Goal: Task Accomplishment & Management: Complete application form

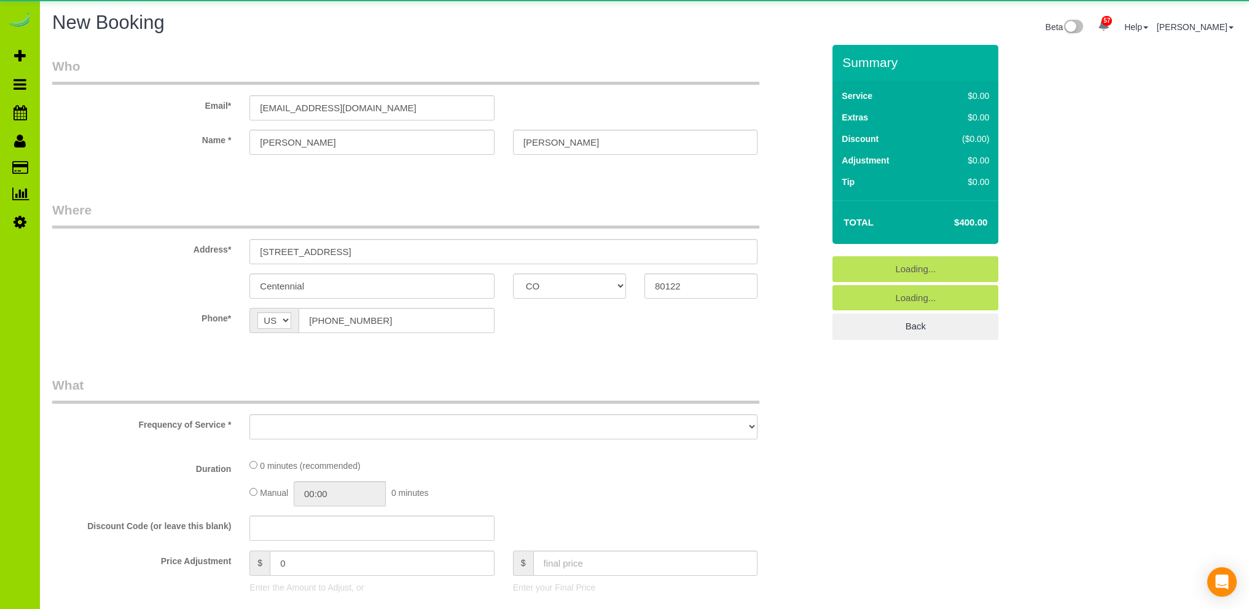
select select "CO"
select select "number:4"
select select "number:13"
select select "object:2642"
select select "2"
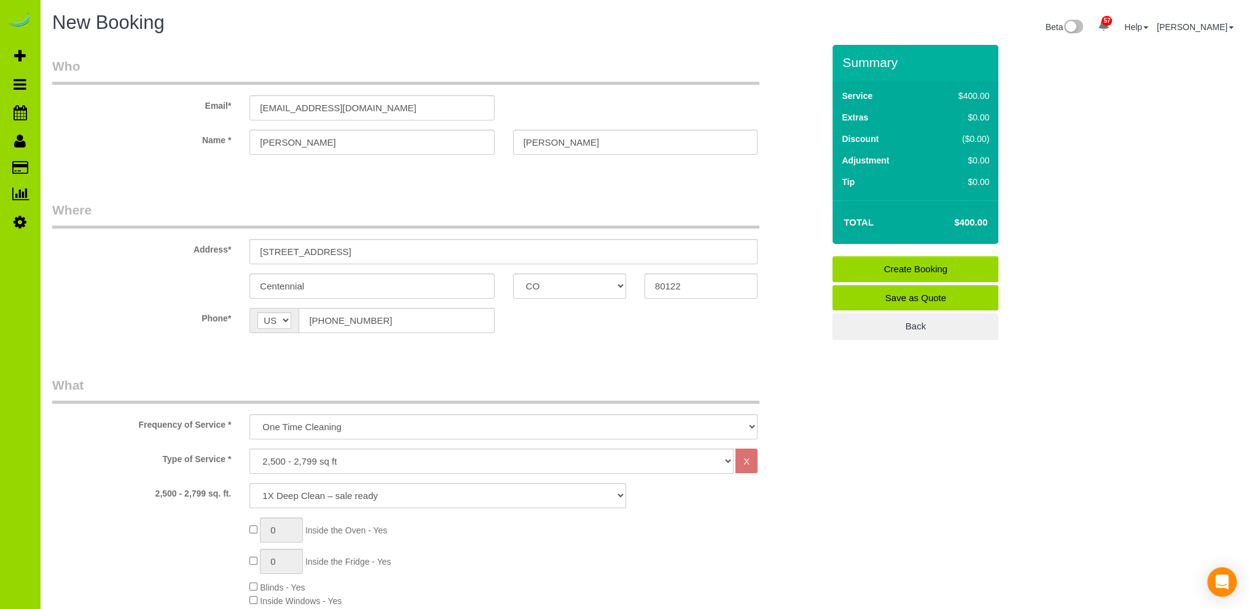
click at [108, 162] on sui-booking-customer "Email* [EMAIL_ADDRESS][DOMAIN_NAME] Name * [PERSON_NAME]" at bounding box center [437, 112] width 771 height 110
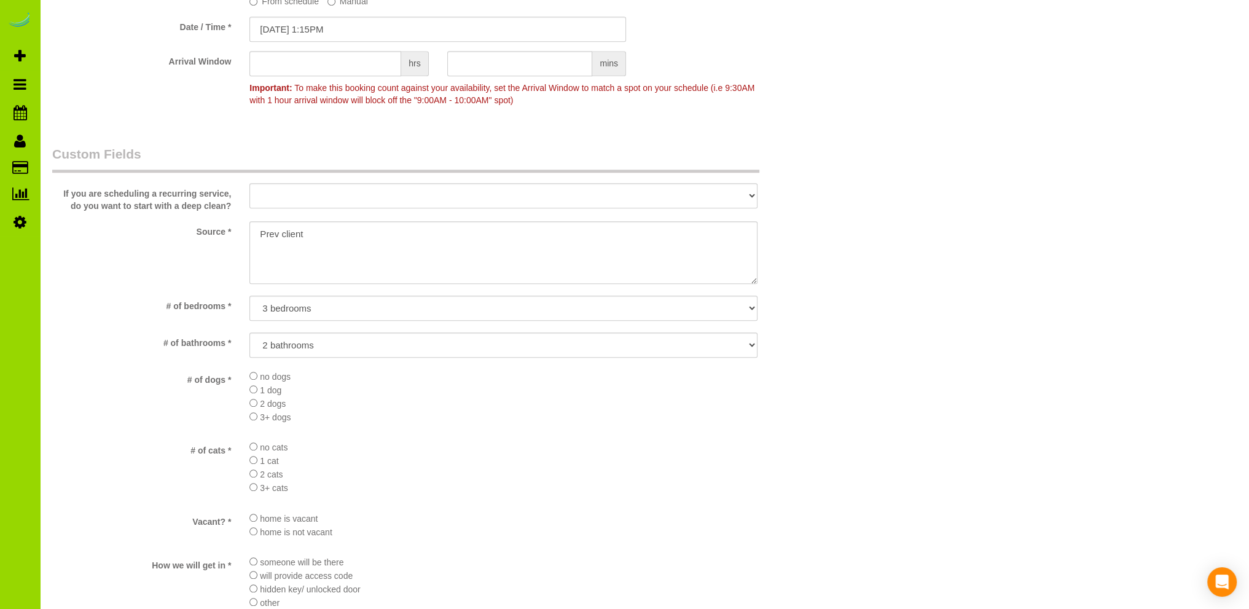
scroll to position [1792, 0]
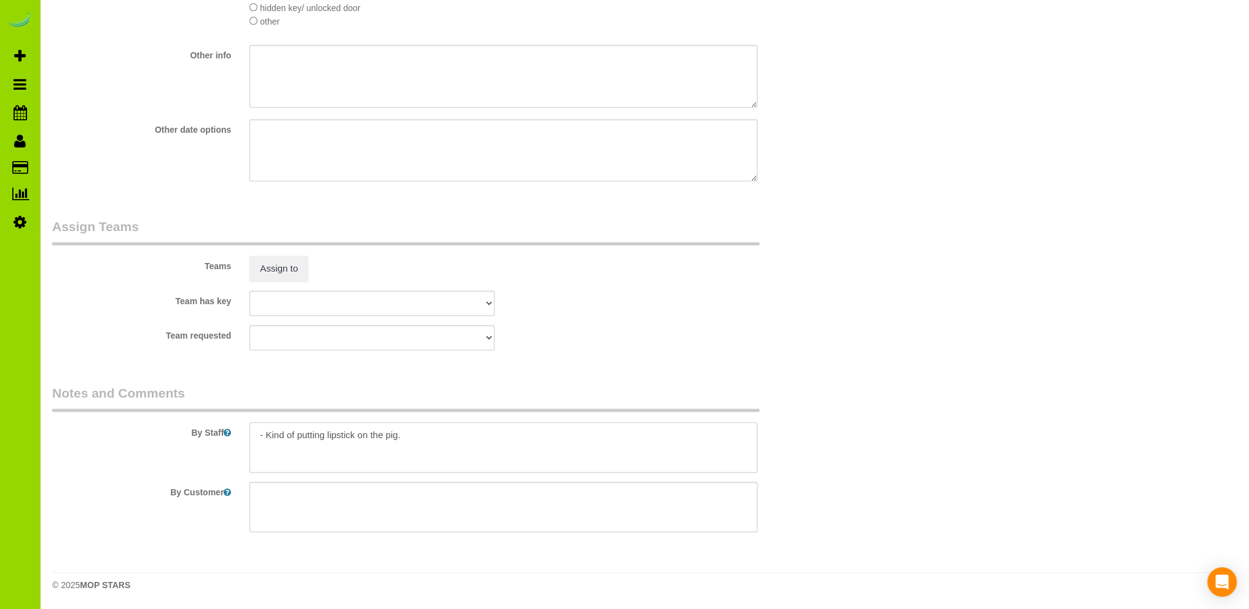
click at [429, 431] on textarea at bounding box center [503, 447] width 508 height 50
click at [360, 447] on textarea at bounding box center [503, 447] width 508 height 50
click at [560, 445] on textarea at bounding box center [503, 447] width 508 height 50
click at [300, 445] on textarea at bounding box center [503, 447] width 508 height 50
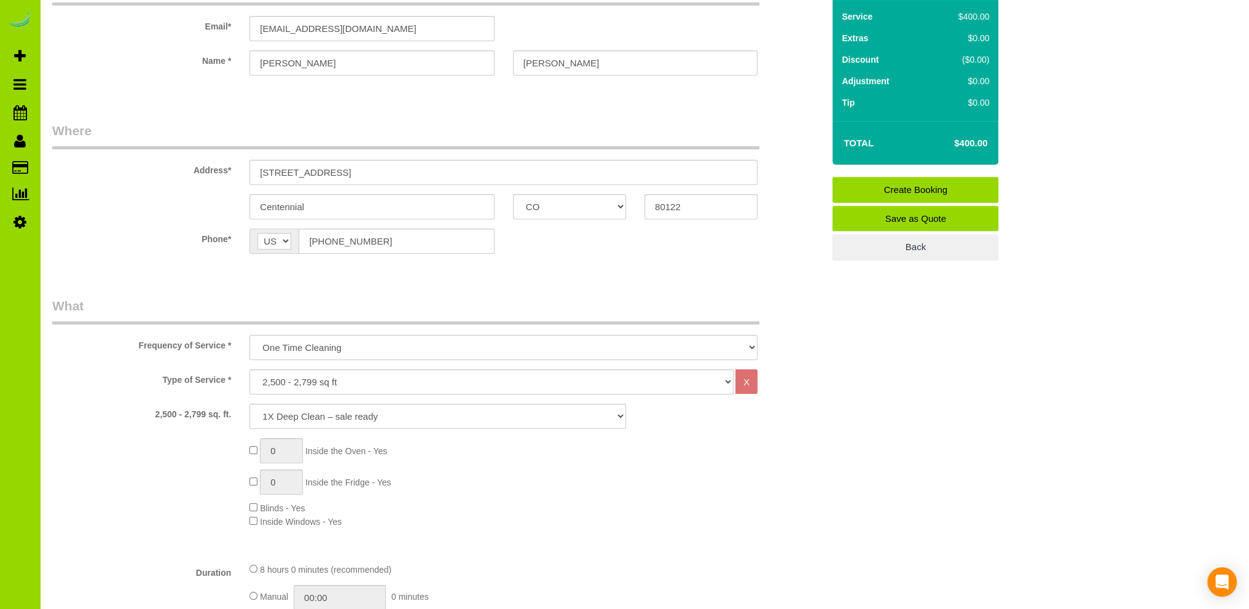
scroll to position [0, 0]
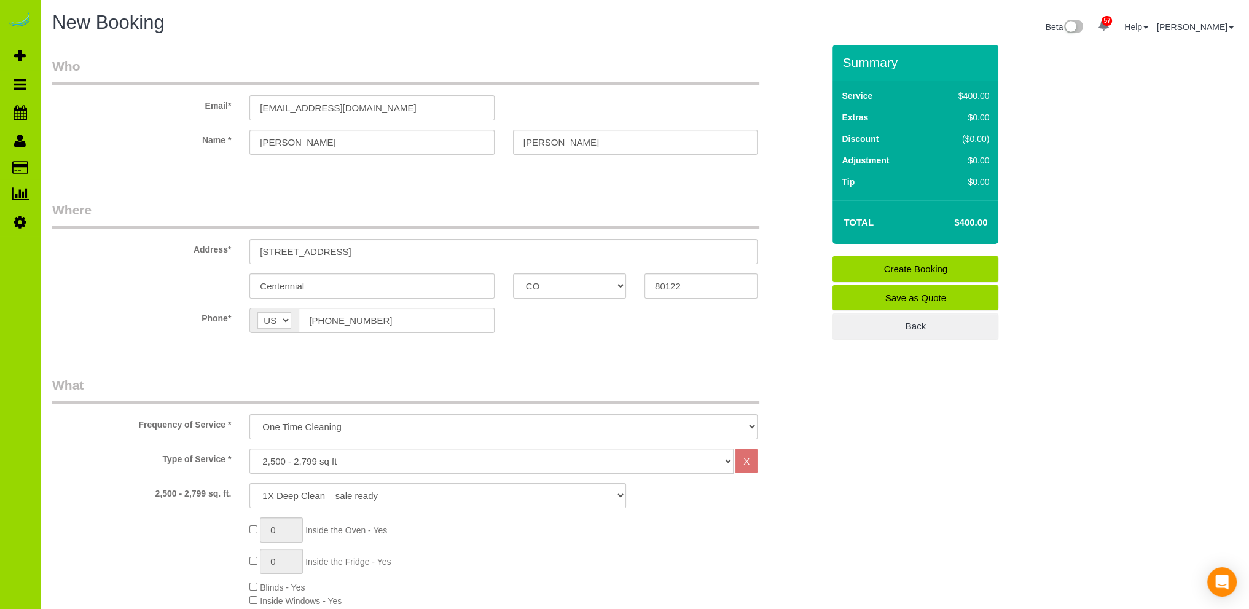
type textarea "- Kind of putting lipstick on the pig. - Lockbox code: 1203, Garage door keypad…"
click at [448, 172] on fieldset "Who Email* kwatson@realtor.com Name * Kay Watson" at bounding box center [437, 116] width 771 height 119
drag, startPoint x: 322, startPoint y: 188, endPoint x: 329, endPoint y: 178, distance: 11.9
drag, startPoint x: 367, startPoint y: 106, endPoint x: 179, endPoint y: 107, distance: 187.4
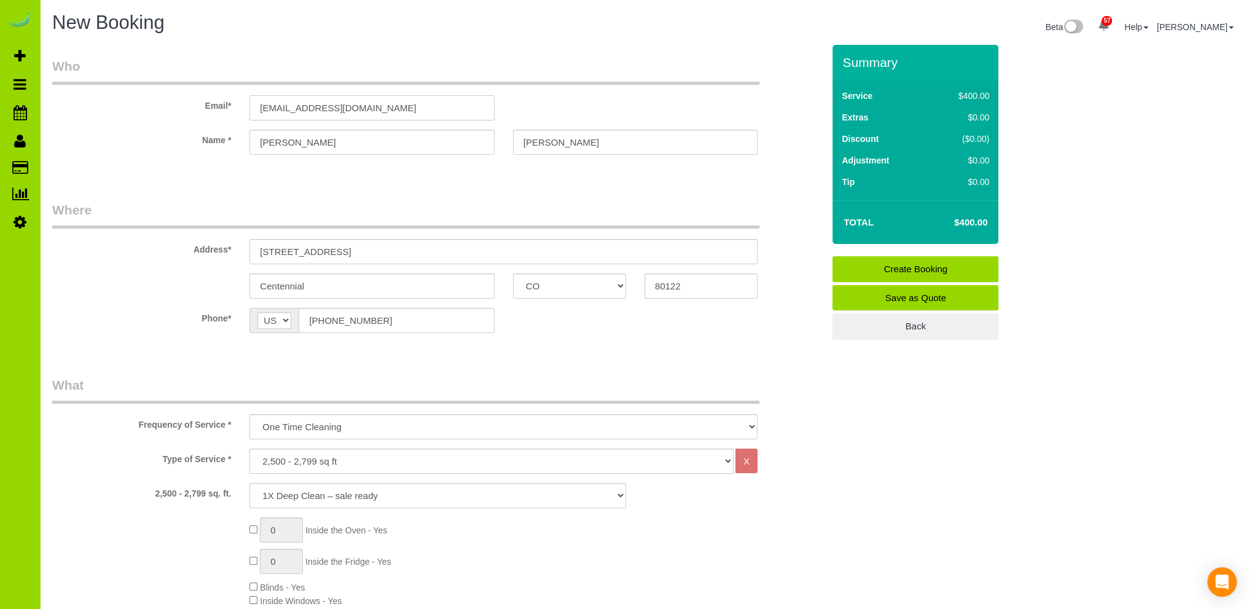
click at [179, 107] on div "Email* kwatson@realtor.com" at bounding box center [437, 88] width 789 height 63
type input "jgrausam"
click at [303, 142] on sui-booking-customer "Email* jgrausam Name * Kay Watson" at bounding box center [437, 112] width 771 height 110
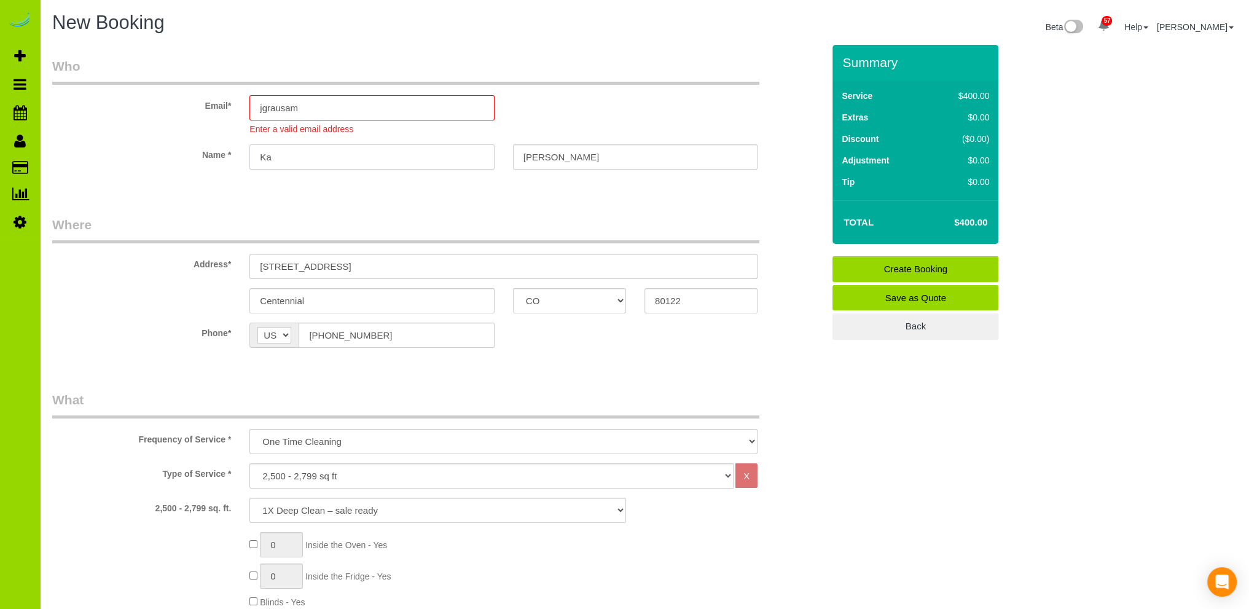
type input "K"
type input "[PERSON_NAME]"
drag, startPoint x: 565, startPoint y: 159, endPoint x: 464, endPoint y: 160, distance: 100.7
click at [468, 160] on div "Name * James Watson" at bounding box center [437, 156] width 789 height 25
type input "[PERSON_NAME]"
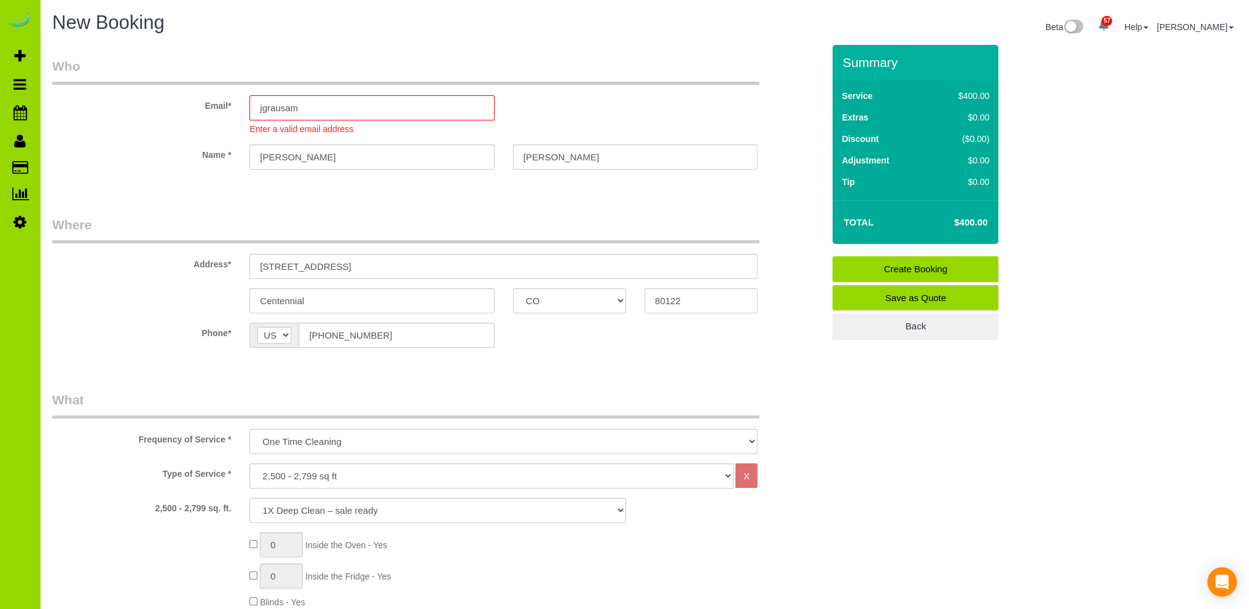
drag, startPoint x: 318, startPoint y: 107, endPoint x: 212, endPoint y: 109, distance: 105.7
click at [212, 109] on div "Email* jgrausam Enter a valid email address" at bounding box center [437, 96] width 789 height 78
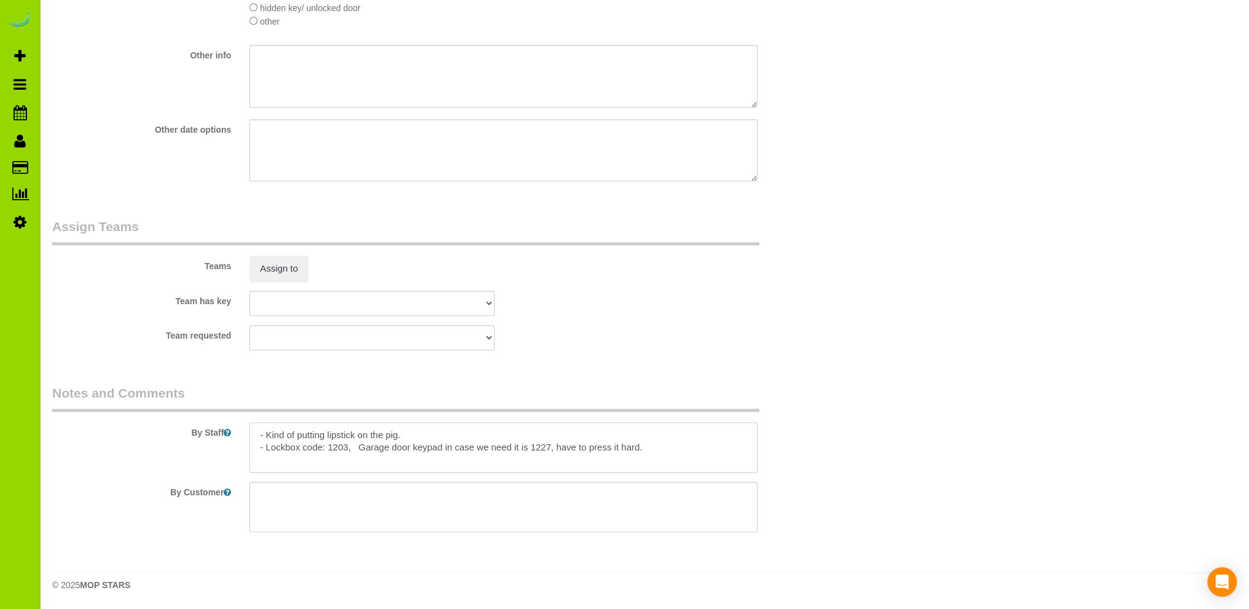
click at [448, 434] on textarea at bounding box center [503, 447] width 508 height 50
paste textarea "jgrausam"
click at [357, 446] on textarea at bounding box center [503, 447] width 508 height 50
click at [659, 447] on textarea at bounding box center [503, 447] width 508 height 50
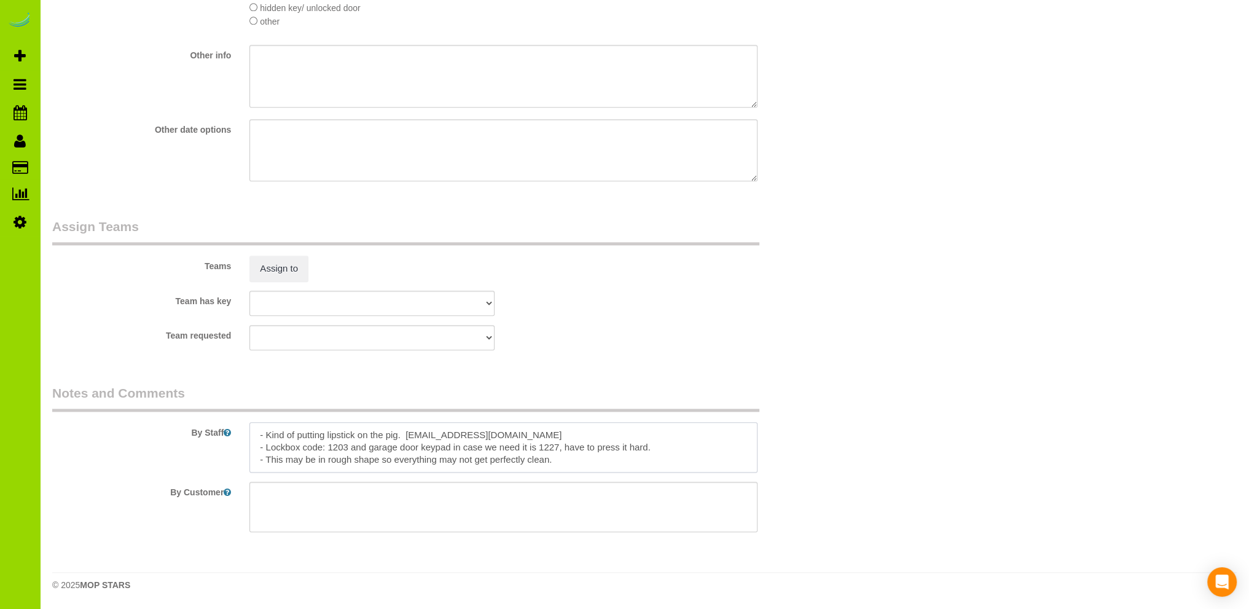
click at [285, 461] on textarea at bounding box center [503, 447] width 508 height 50
drag, startPoint x: 405, startPoint y: 432, endPoint x: 236, endPoint y: 439, distance: 169.7
click at [236, 439] on div "By Staff" at bounding box center [437, 428] width 789 height 88
type textarea "- Est 8 hours. jgrausam@gmail.com - Lockbox code: 1203 and garage door keypad i…"
click at [603, 335] on div "Team requested ALBI ANA ANGEL CAMILA ELVIA FABIOLA FERNANDO FLOR HELEN JAVIER M…" at bounding box center [437, 337] width 789 height 25
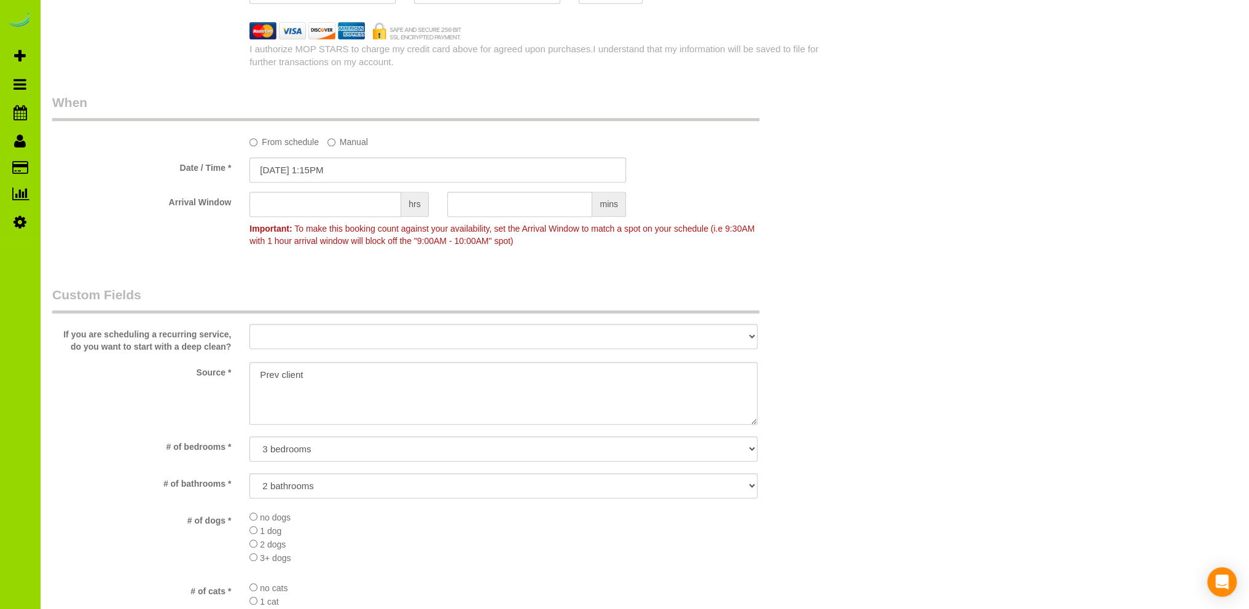
scroll to position [1055, 0]
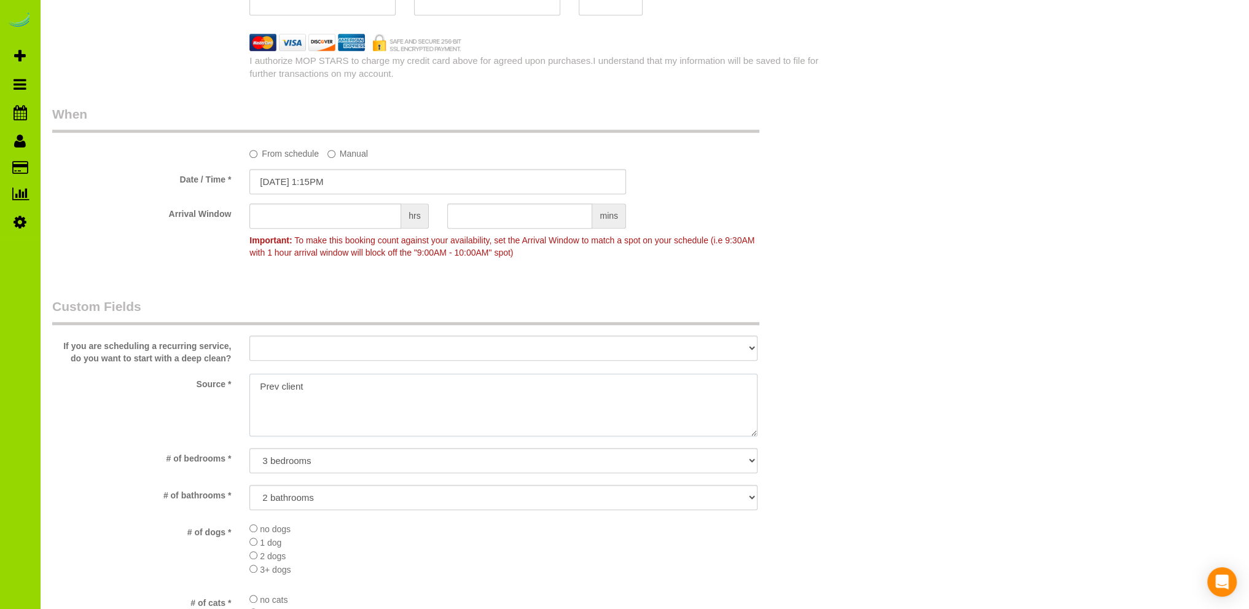
drag, startPoint x: 313, startPoint y: 382, endPoint x: 221, endPoint y: 378, distance: 92.2
click at [225, 378] on div "Source *" at bounding box center [437, 405] width 789 height 65
type textarea "Ref by [PERSON_NAME]"
click at [351, 277] on div "Who Email* Name * James Grausam Where Address* 6707 S Birch Way Centennial AK A…" at bounding box center [437, 144] width 789 height 2309
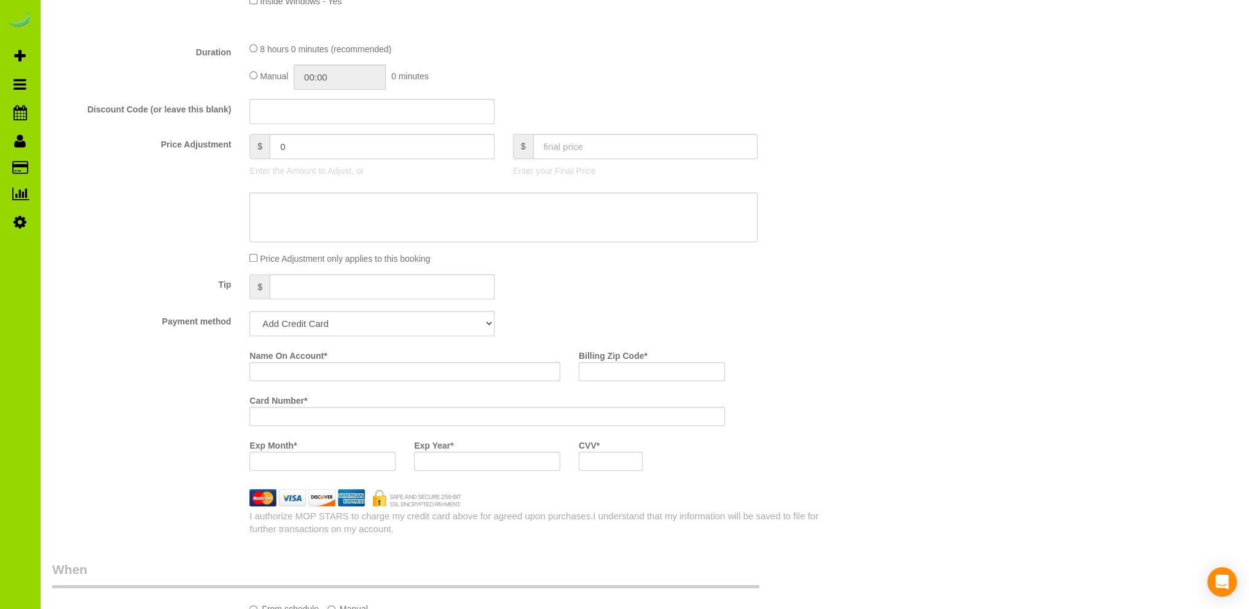
scroll to position [686, 0]
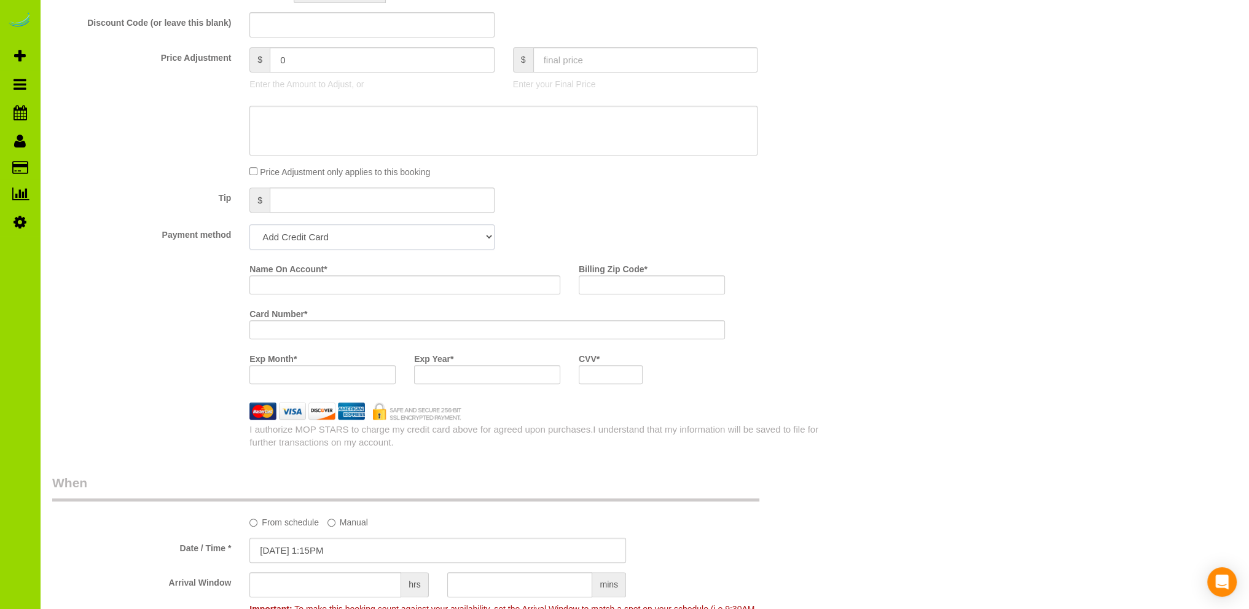
drag, startPoint x: 364, startPoint y: 237, endPoint x: 354, endPoint y: 239, distance: 10.0
click at [364, 237] on select "Add Credit Card Cash Check Paypal" at bounding box center [371, 236] width 244 height 25
select select "string:cash"
click at [249, 225] on select "Add Credit Card Cash Check Paypal" at bounding box center [371, 236] width 244 height 25
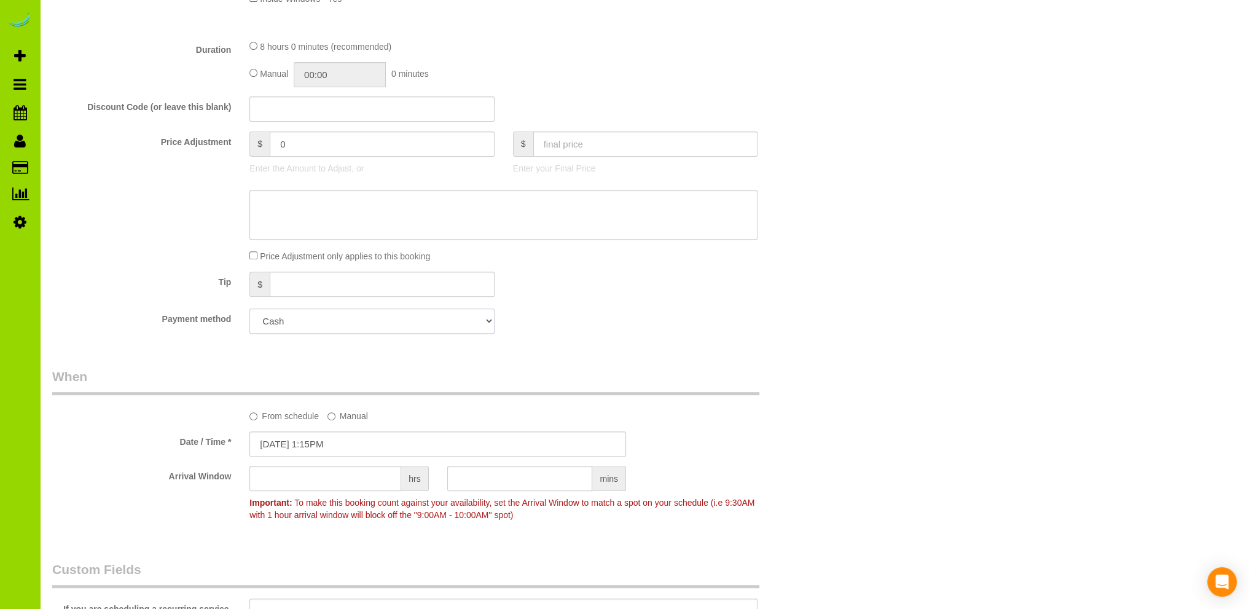
scroll to position [809, 0]
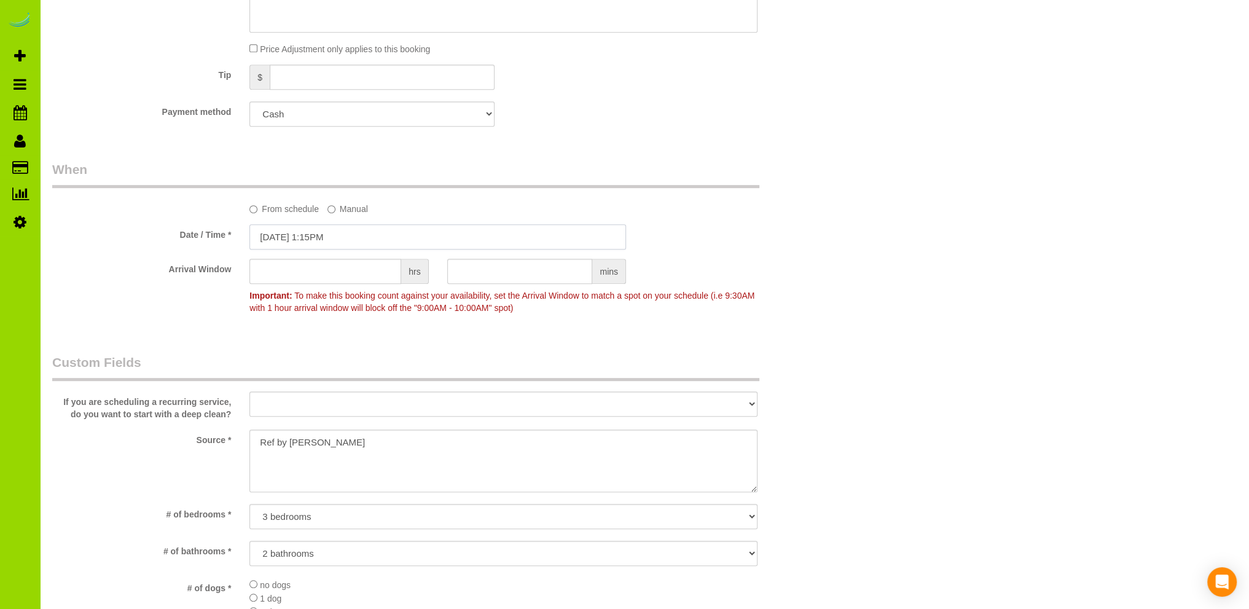
click at [295, 232] on input "10/09/2025 1:15PM" at bounding box center [437, 236] width 377 height 25
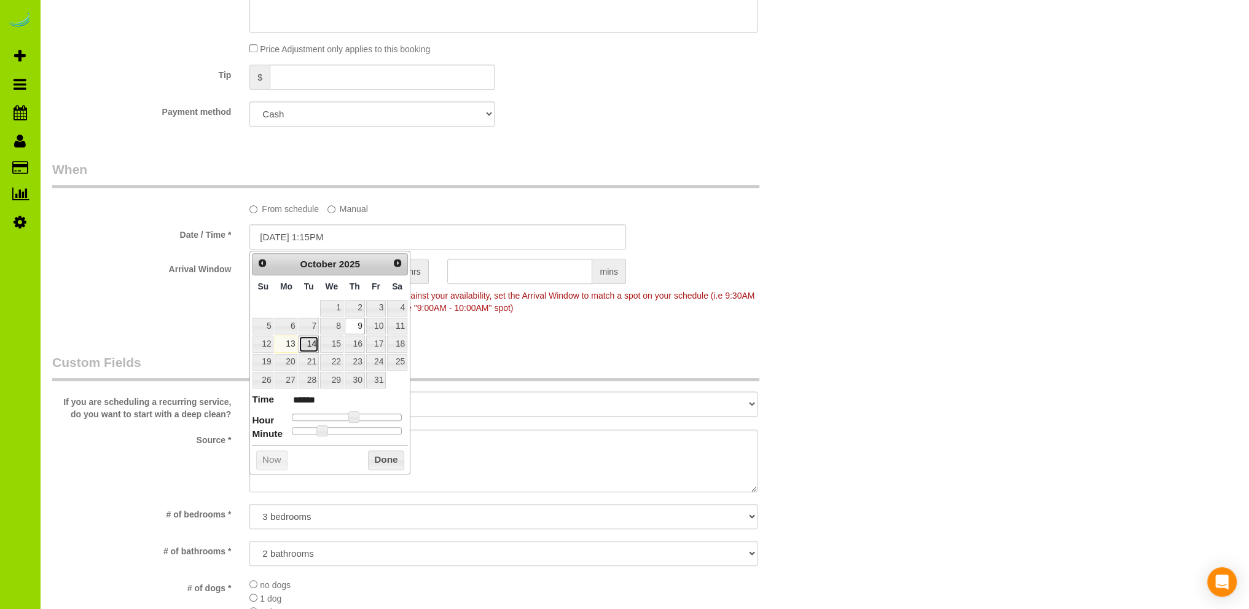
click at [310, 342] on link "14" at bounding box center [309, 343] width 20 height 17
type input "10/14/2025 12:15PM"
type input "*******"
type input "10/14/2025 11:15AM"
type input "*******"
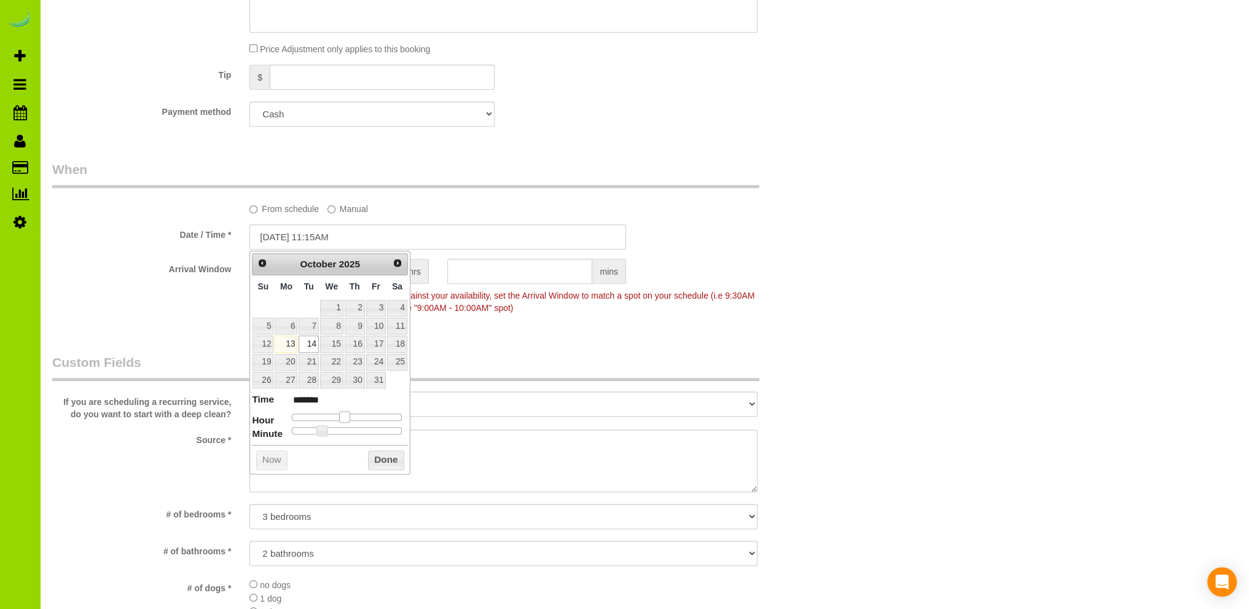
type input "10/14/2025 10:15AM"
type input "*******"
type input "10/14/2025 9:15AM"
type input "******"
type input "10/14/2025 8:15AM"
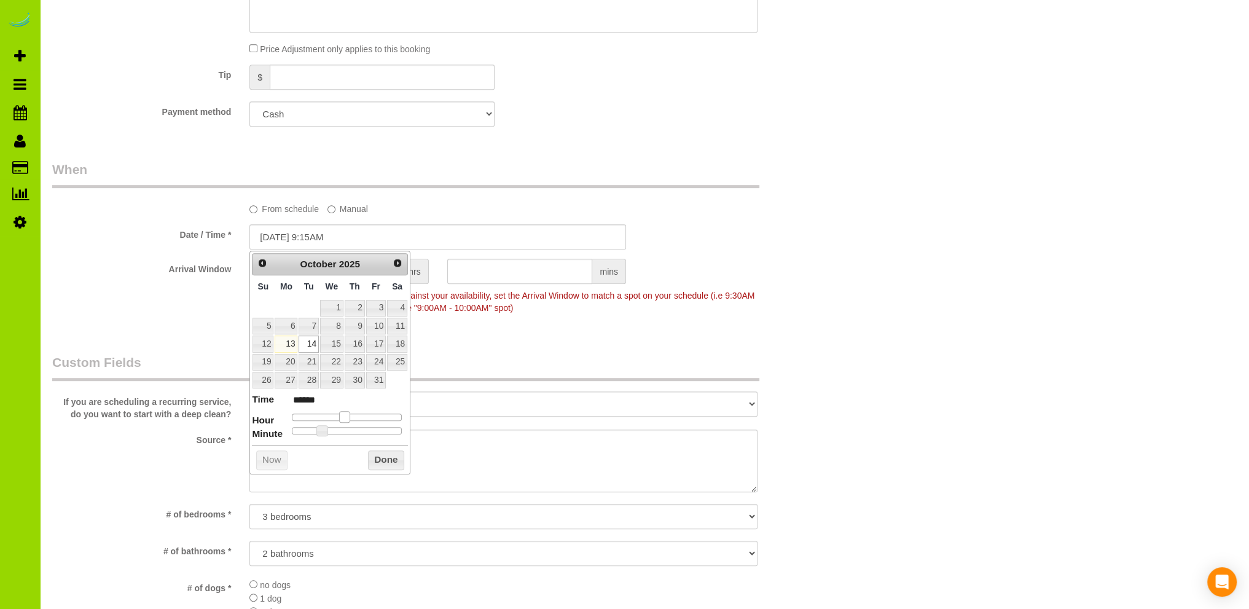
type input "******"
type input "10/14/2025 7:15AM"
type input "******"
type input "10/14/2025 8:15AM"
type input "******"
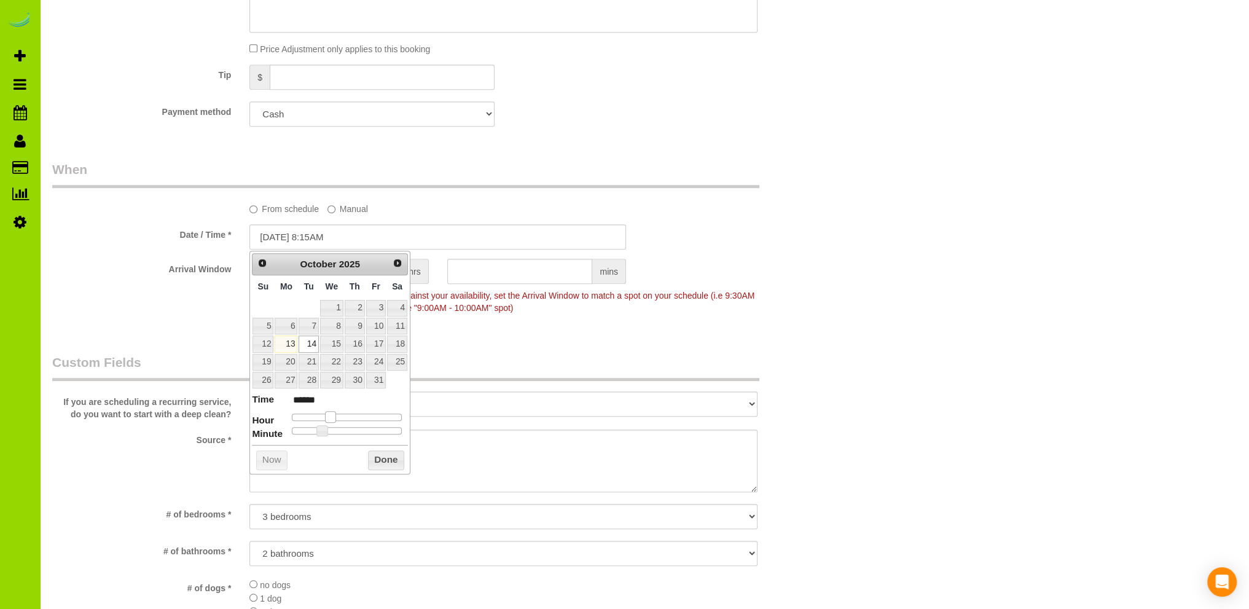
type input "10/14/2025 9:15AM"
type input "******"
type input "10/14/2025 10:15AM"
type input "*******"
type input "10/14/2025 9:15AM"
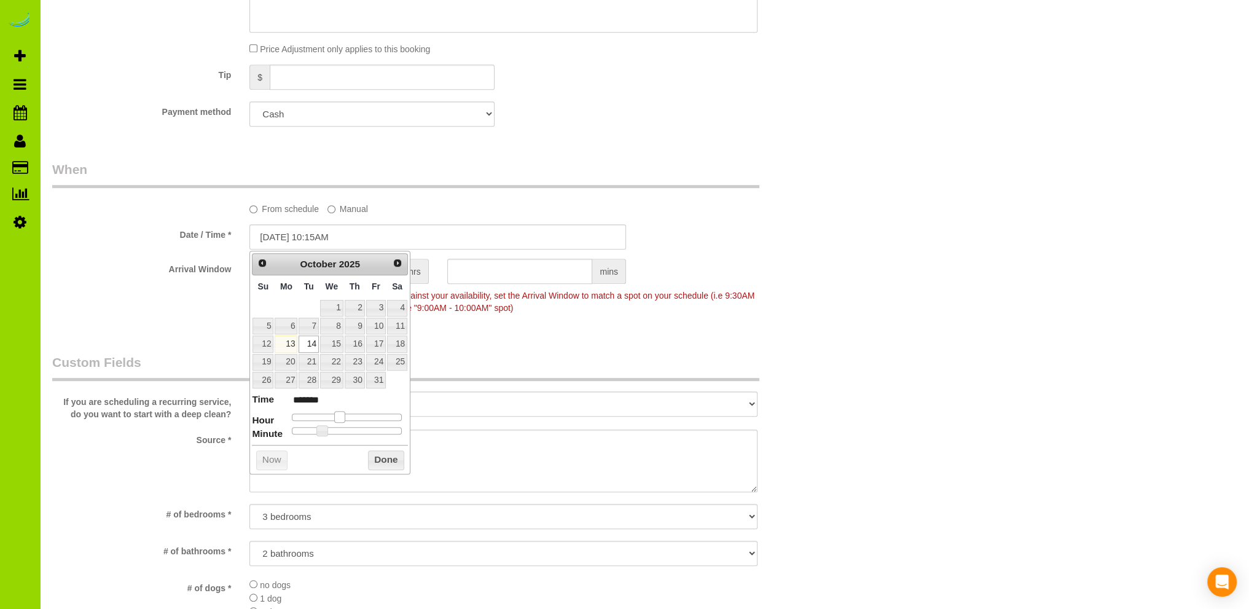
type input "******"
drag, startPoint x: 354, startPoint y: 413, endPoint x: 335, endPoint y: 415, distance: 18.5
click at [335, 415] on span at bounding box center [334, 416] width 11 height 11
click at [337, 411] on span at bounding box center [334, 416] width 11 height 11
type input "10/14/2025 9:20AM"
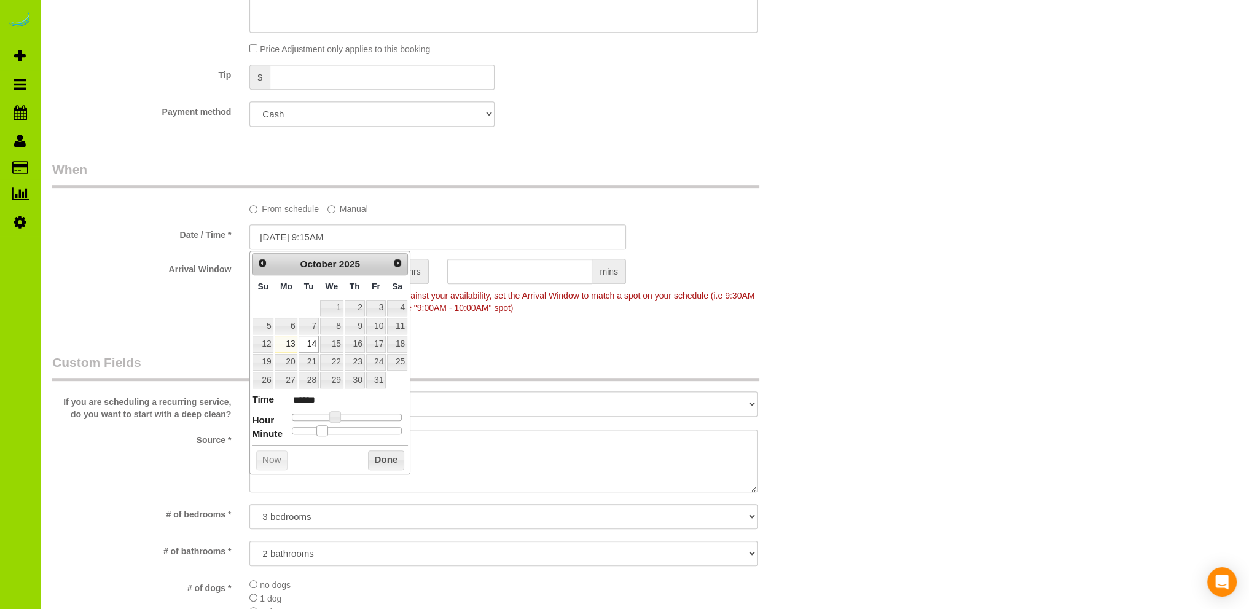
type input "******"
type input "10/14/2025 9:25AM"
type input "******"
type input "10/14/2025 9:30AM"
type input "******"
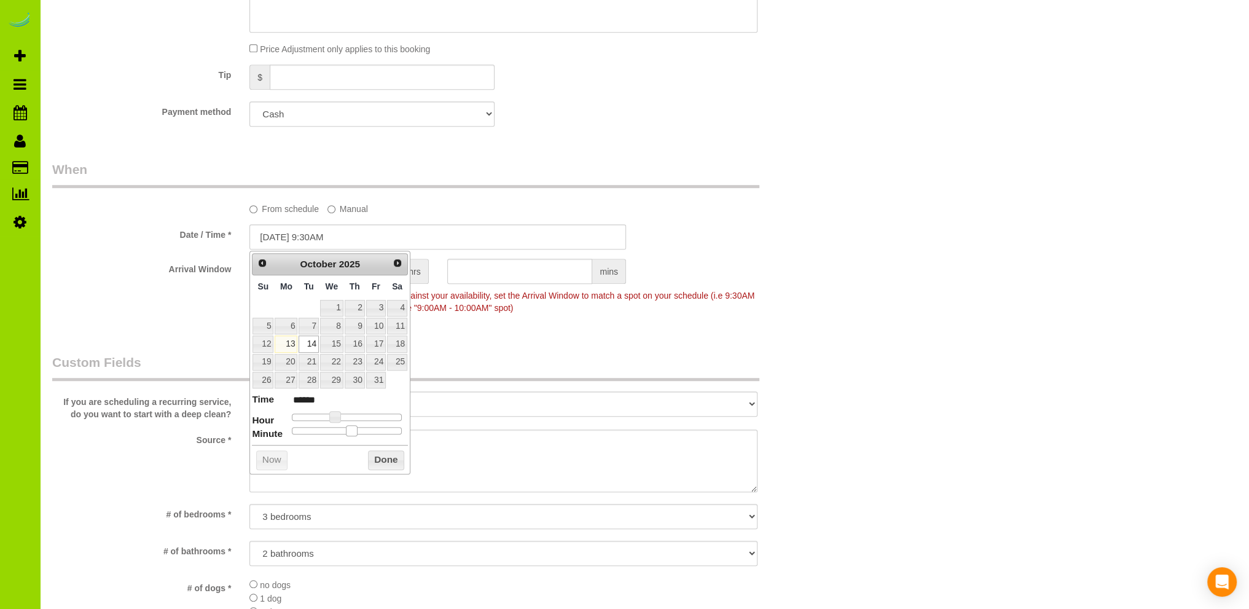
type input "10/14/2025 9:35AM"
type input "******"
type input "10/14/2025 9:30AM"
type input "******"
drag, startPoint x: 322, startPoint y: 427, endPoint x: 342, endPoint y: 422, distance: 19.7
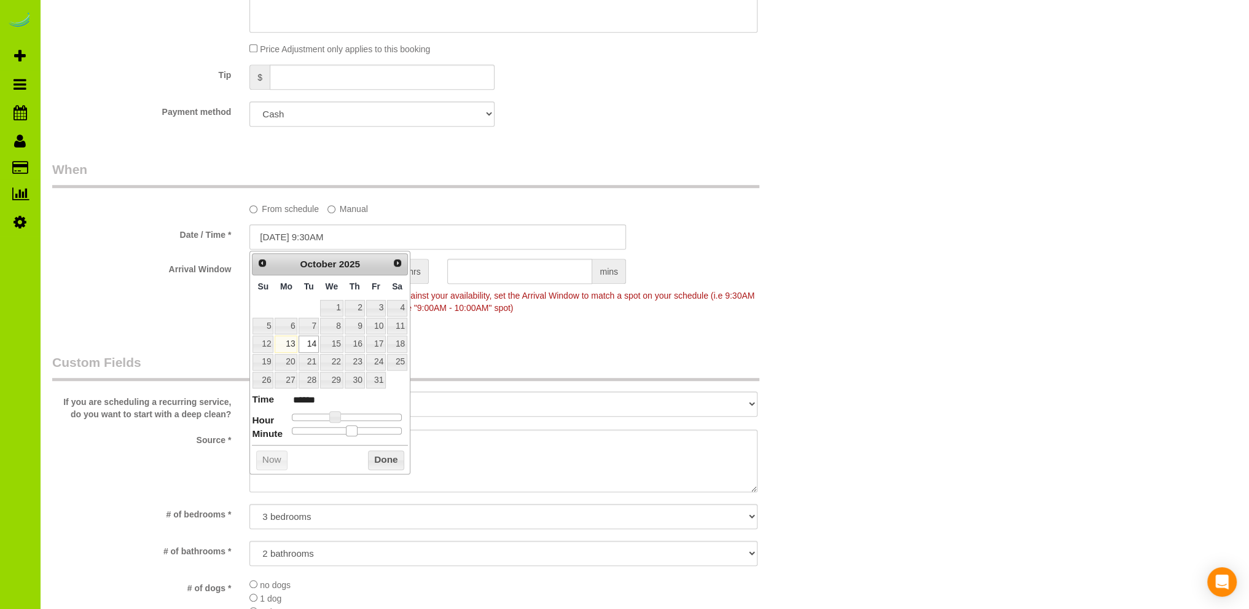
click at [348, 427] on span at bounding box center [351, 430] width 11 height 11
type input "10/14/2025 10:30AM"
type input "*******"
click at [340, 414] on span at bounding box center [339, 416] width 11 height 11
type input "10/14/2025 10:25AM"
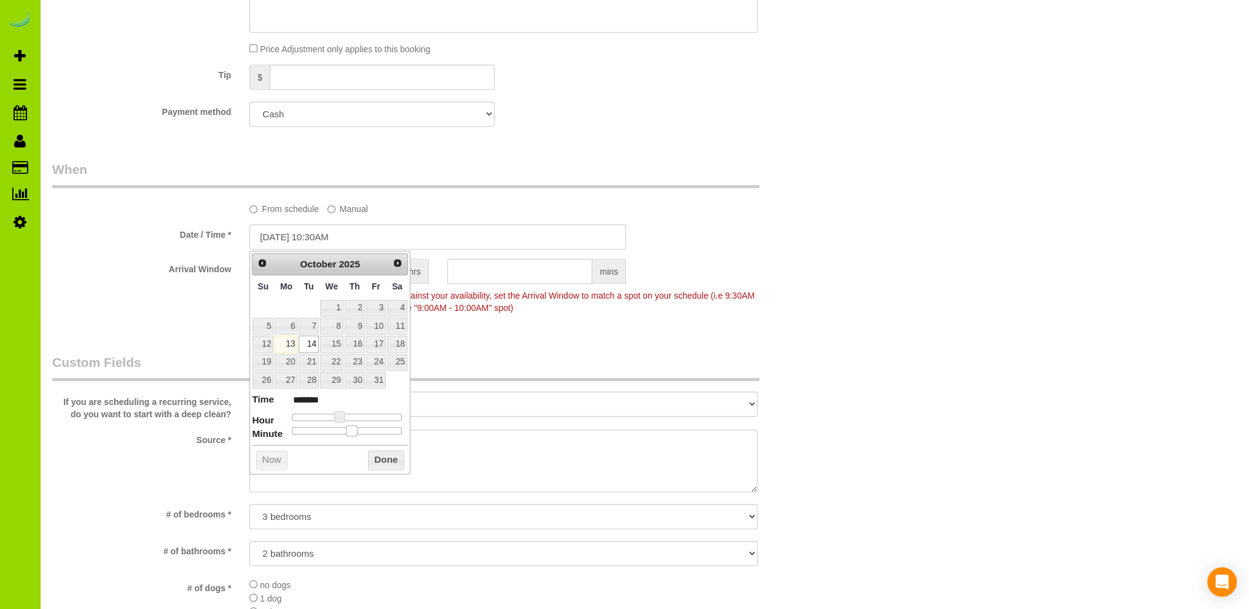
type input "*******"
type input "10/14/2025 10:20AM"
type input "*******"
type input "10/14/2025 10:15AM"
type input "*******"
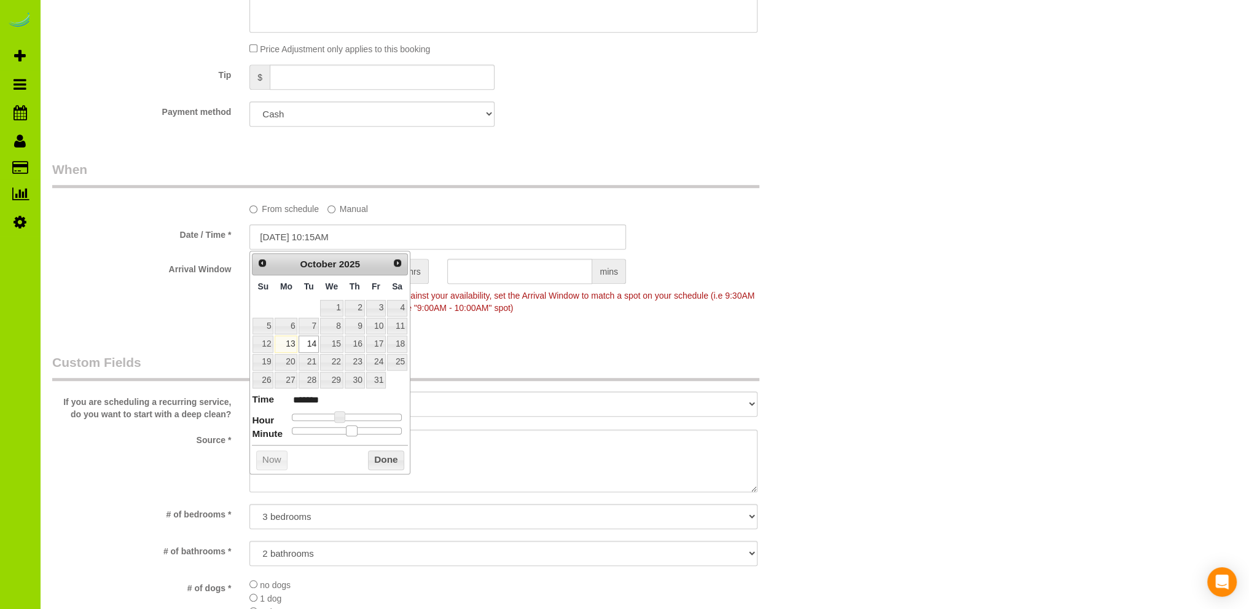
type input "10/14/2025 10:10AM"
type input "*******"
type input "10/14/2025 10:05AM"
type input "*******"
type input "10/14/2025 10:00AM"
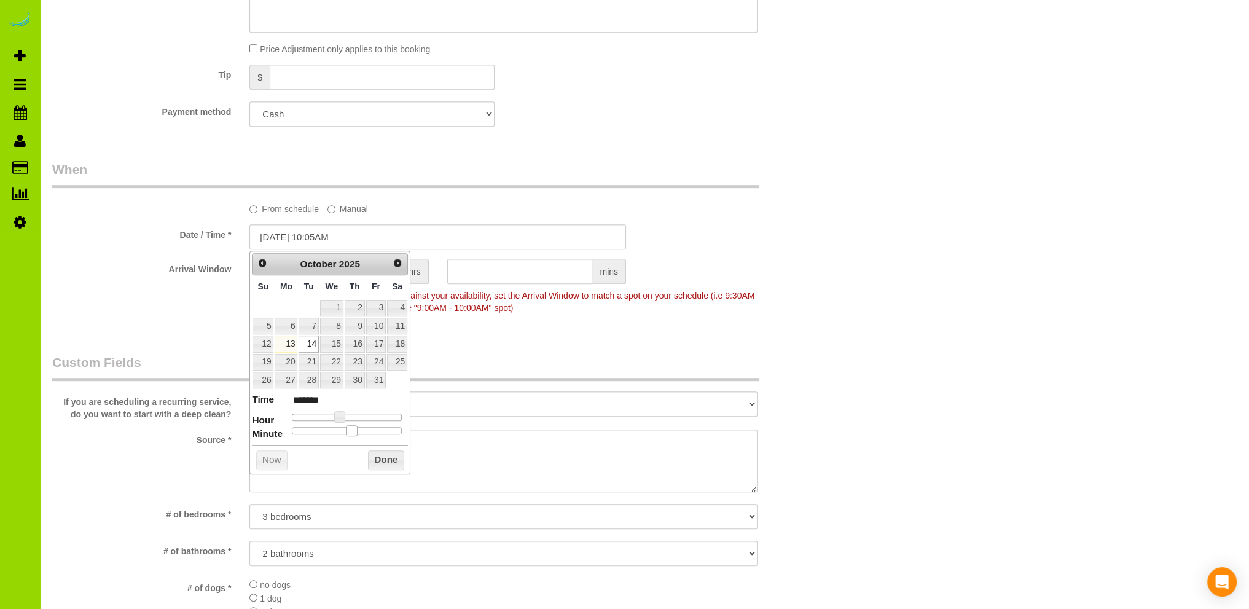
type input "*******"
drag, startPoint x: 351, startPoint y: 428, endPoint x: 277, endPoint y: 428, distance: 74.3
click at [277, 428] on dl "Time ******* Hour Minute Second Millisecond Microsecond Time Zone ***** ***** *…" at bounding box center [330, 414] width 156 height 42
click at [375, 453] on button "Done" at bounding box center [386, 460] width 36 height 20
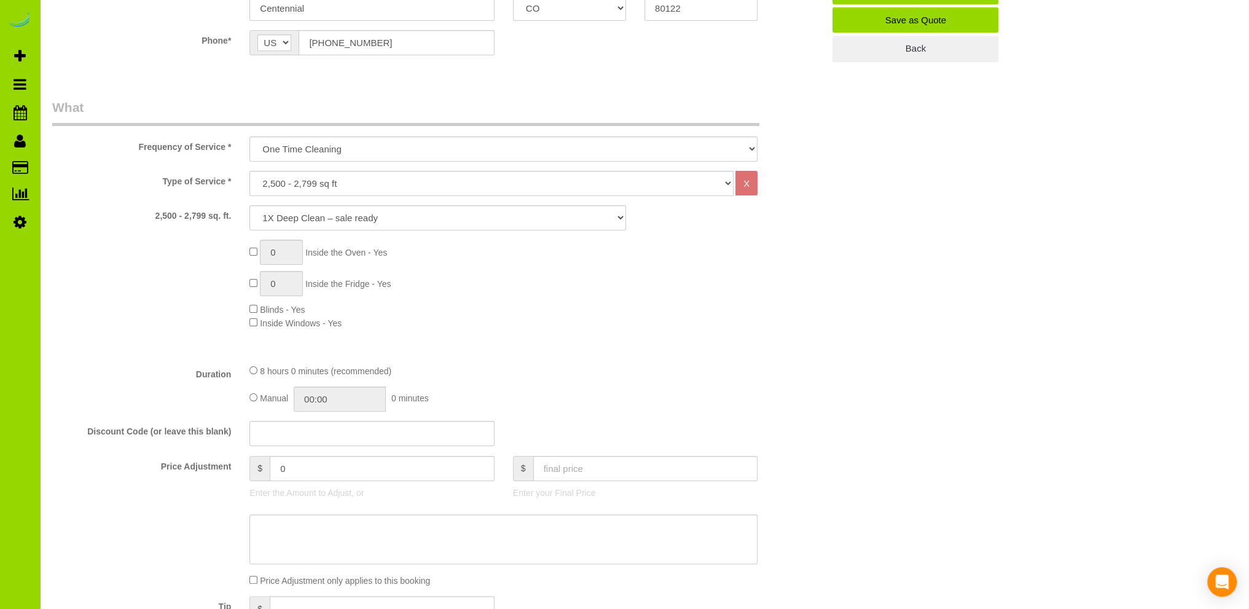
scroll to position [0, 0]
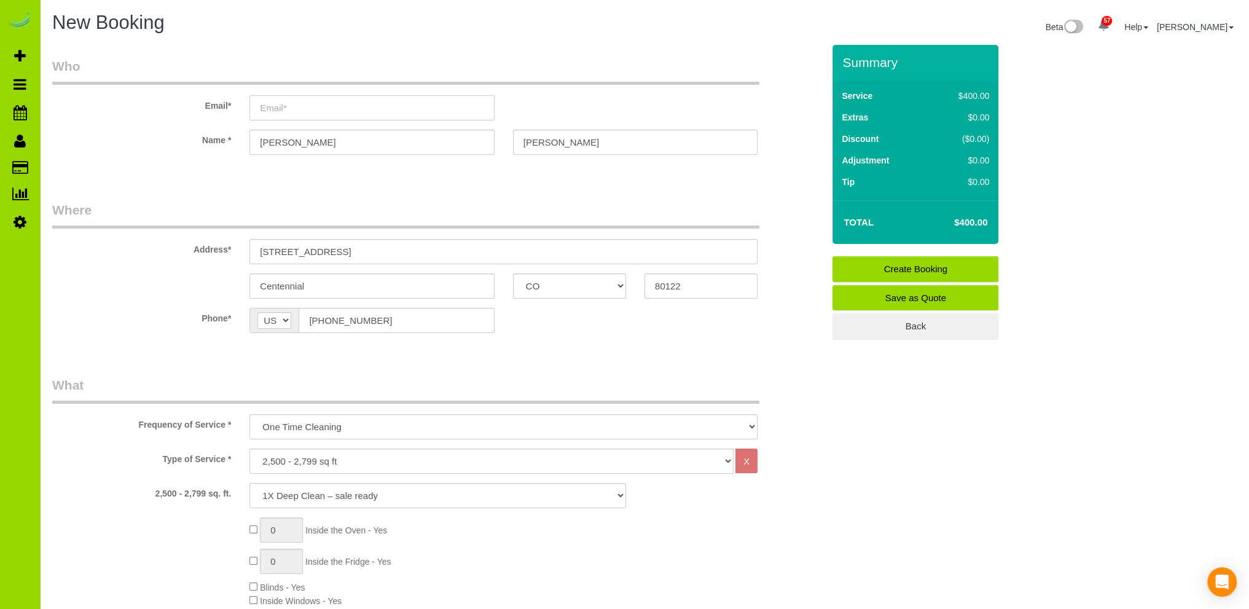
click at [281, 107] on input "email" at bounding box center [371, 107] width 244 height 25
type input "fiiii88888@zz722.com"
click at [894, 268] on link "Create Booking" at bounding box center [915, 269] width 166 height 26
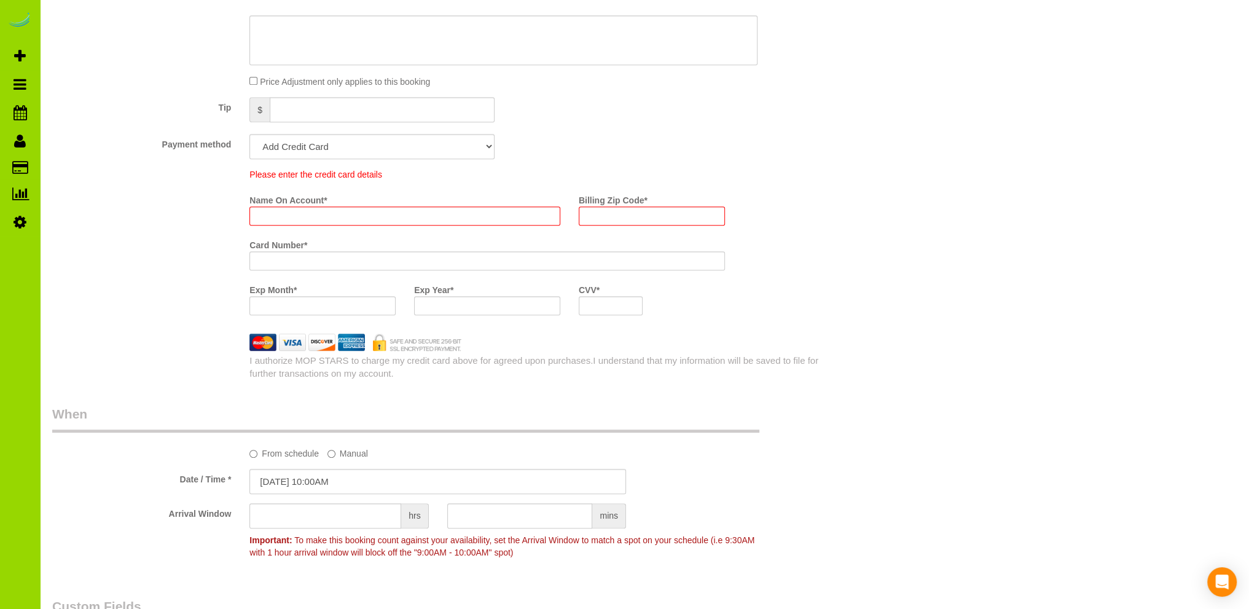
scroll to position [744, 0]
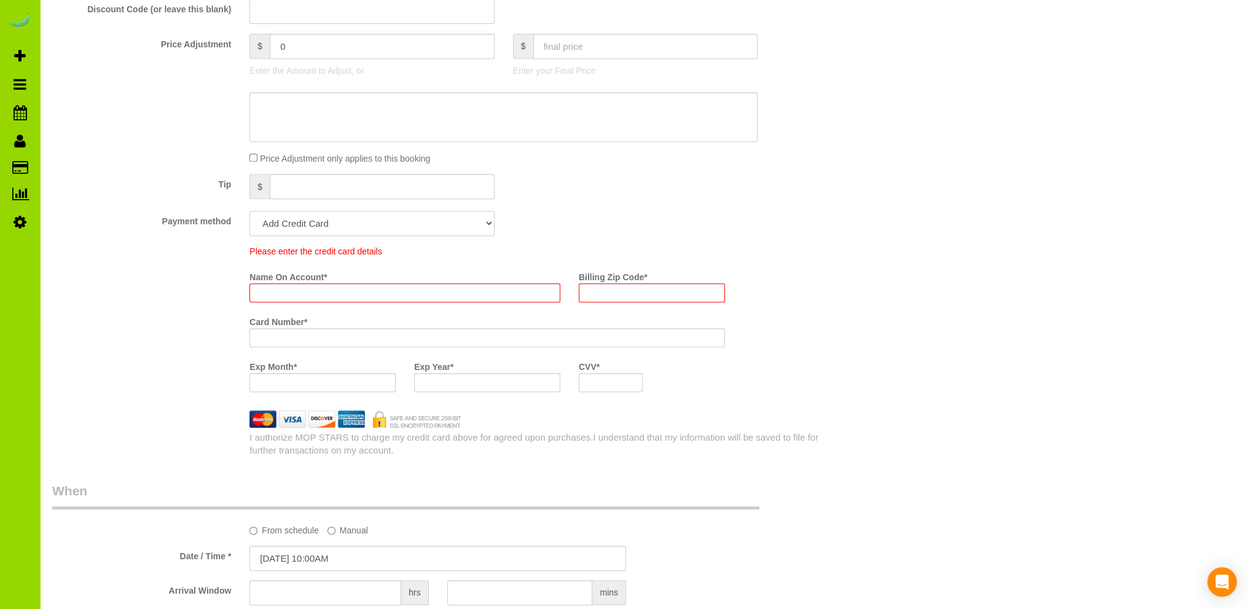
click at [312, 225] on select "Add Credit Card Cash Check Paypal" at bounding box center [371, 223] width 244 height 25
select select "string:cash"
click at [249, 211] on select "Add Credit Card Cash Check Paypal" at bounding box center [371, 223] width 244 height 25
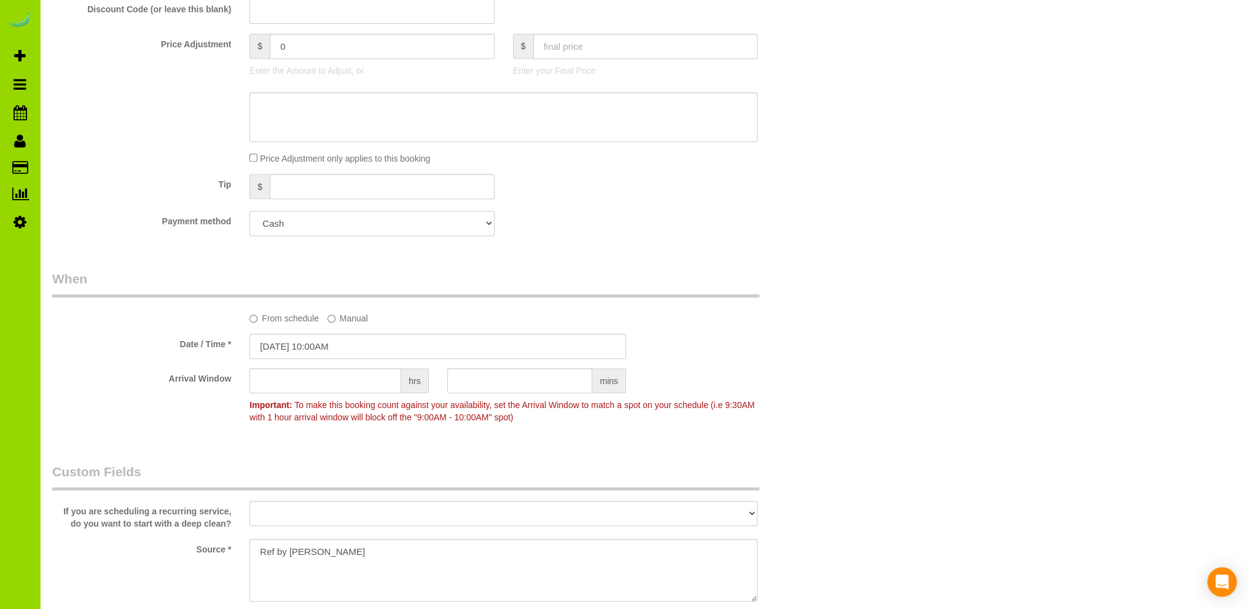
scroll to position [7, 0]
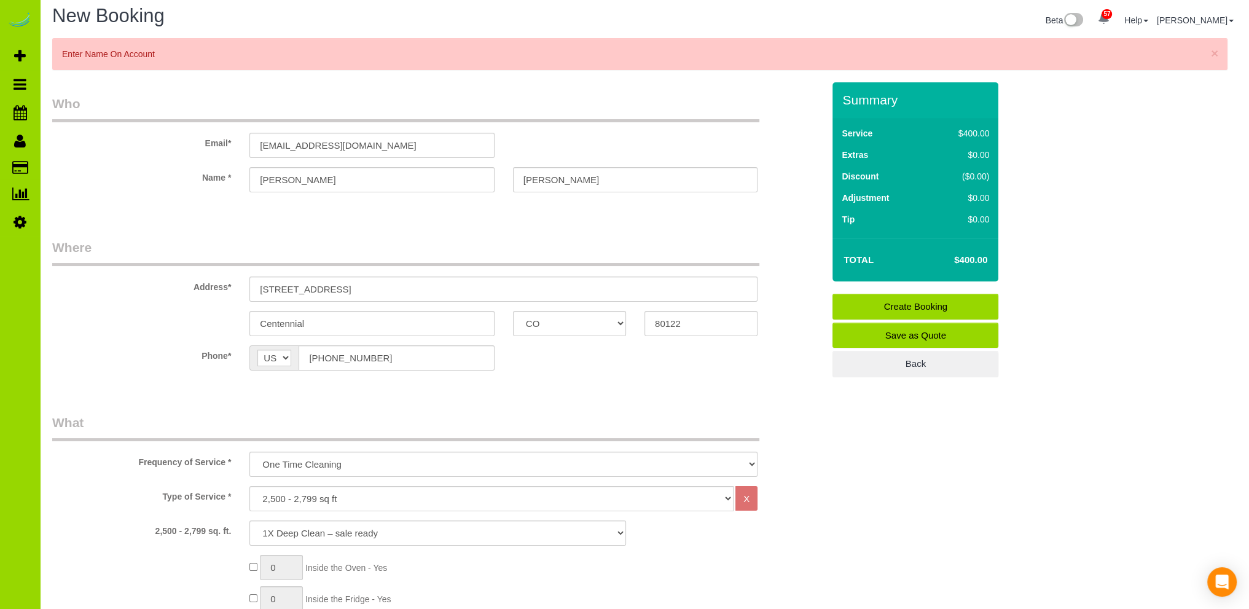
drag, startPoint x: 892, startPoint y: 299, endPoint x: 863, endPoint y: 300, distance: 28.9
click at [892, 299] on link "Create Booking" at bounding box center [915, 307] width 166 height 26
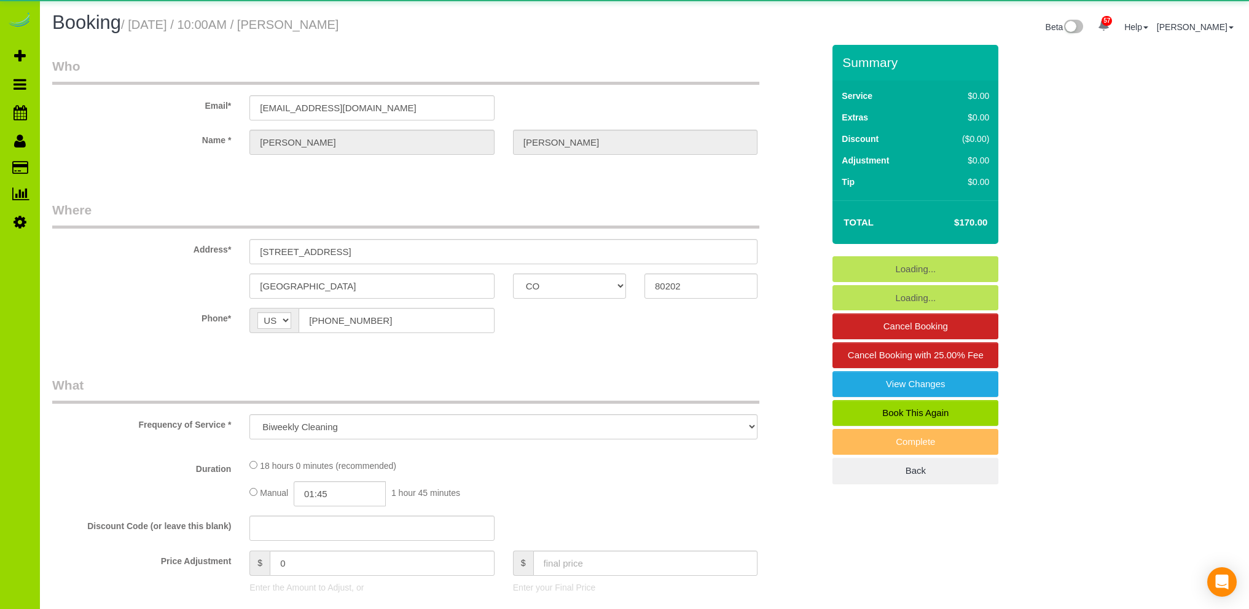
select select "CO"
select select "number:3"
select select "number:14"
select select "object:1153"
select select "spot1"
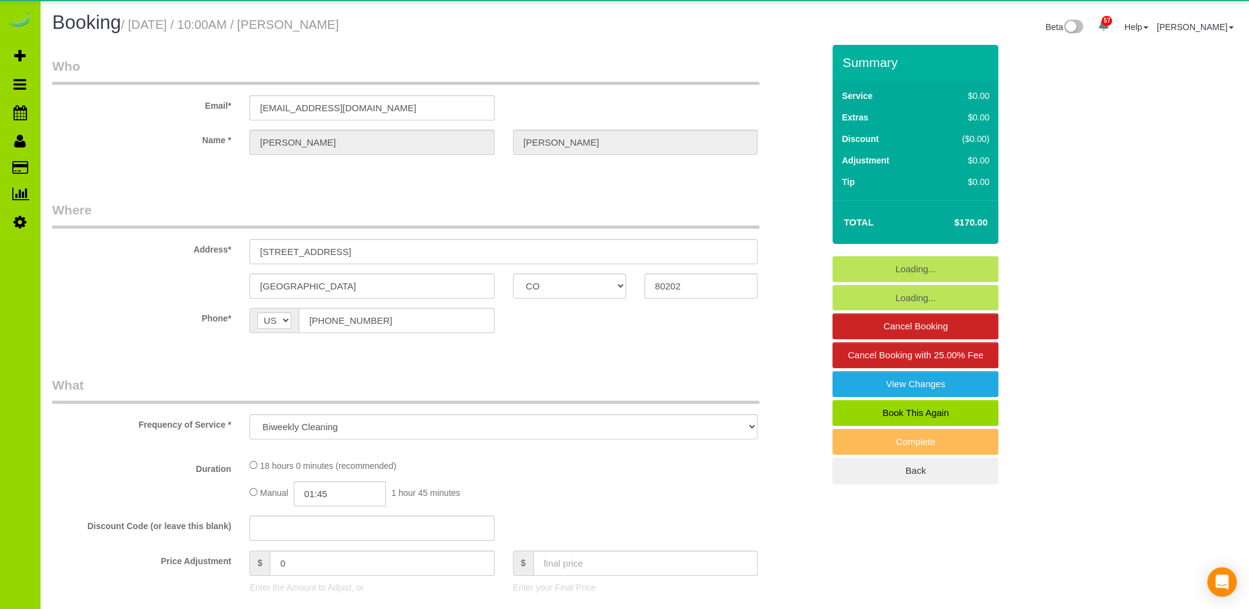
select select "6"
select select "CO"
select select "number:3"
select select "number:14"
select select "object:1217"
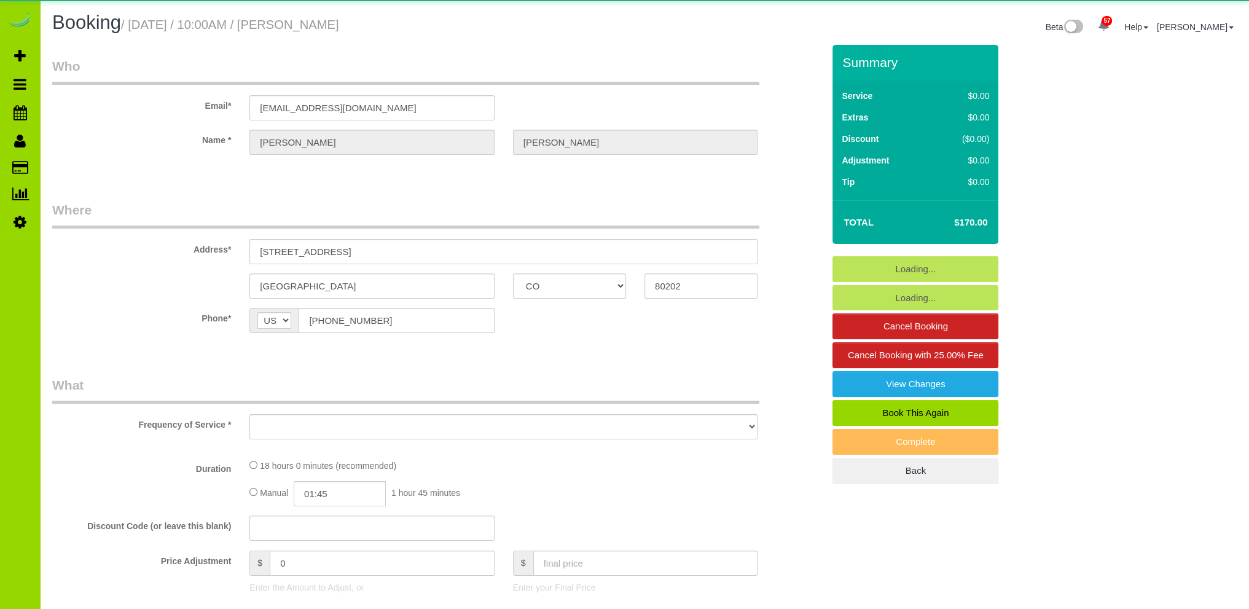
select select "6"
select select "spot1"
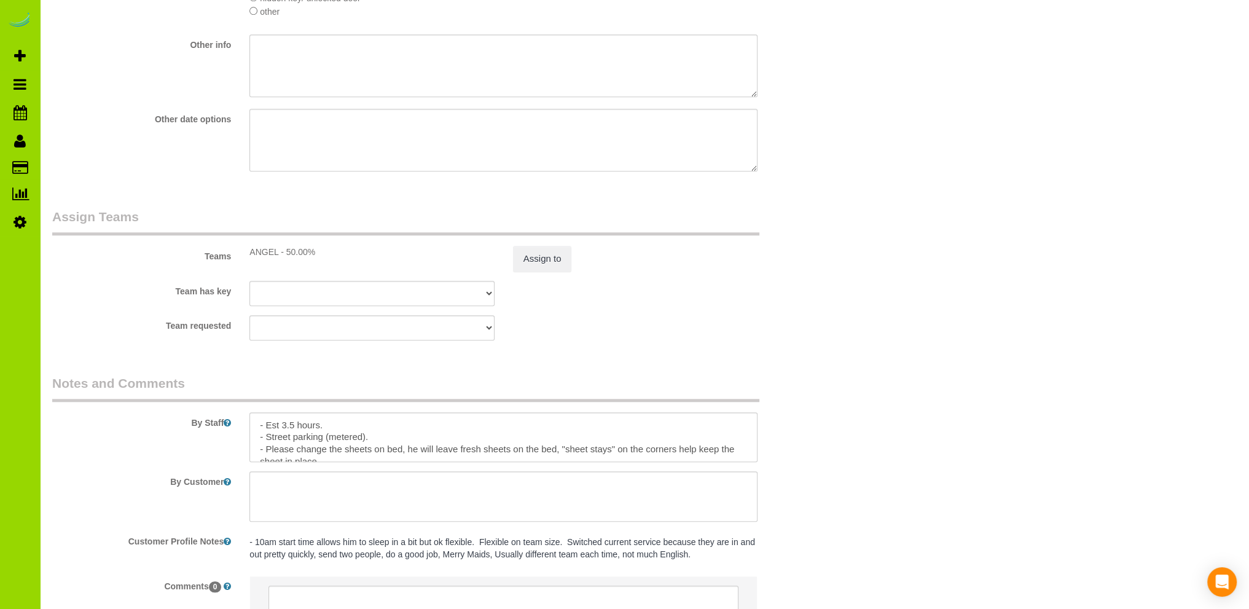
scroll to position [1597, 0]
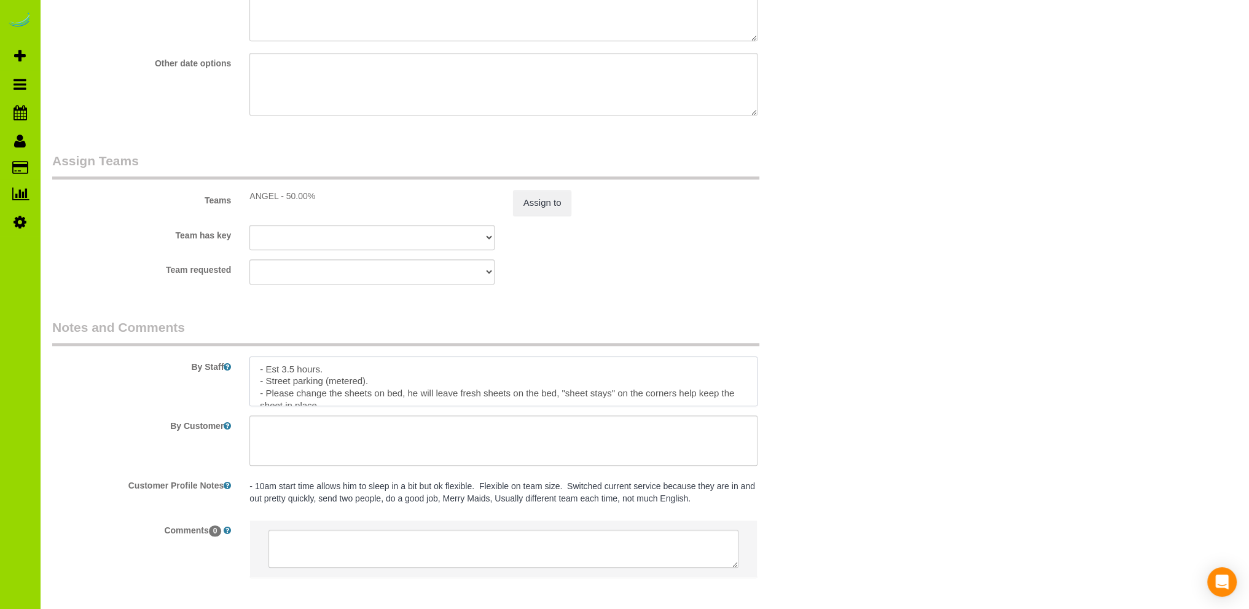
click at [400, 383] on textarea at bounding box center [503, 381] width 508 height 50
type textarea "- Est 3.5 hours. - Street parking (metered). - Reception will let you up the el…"
click at [736, 277] on div "Team requested ANGEL ALBI ANA CAMILA ELVIA FABIOLA FERNANDO FLOR HELEN JAVIER M…" at bounding box center [437, 271] width 789 height 25
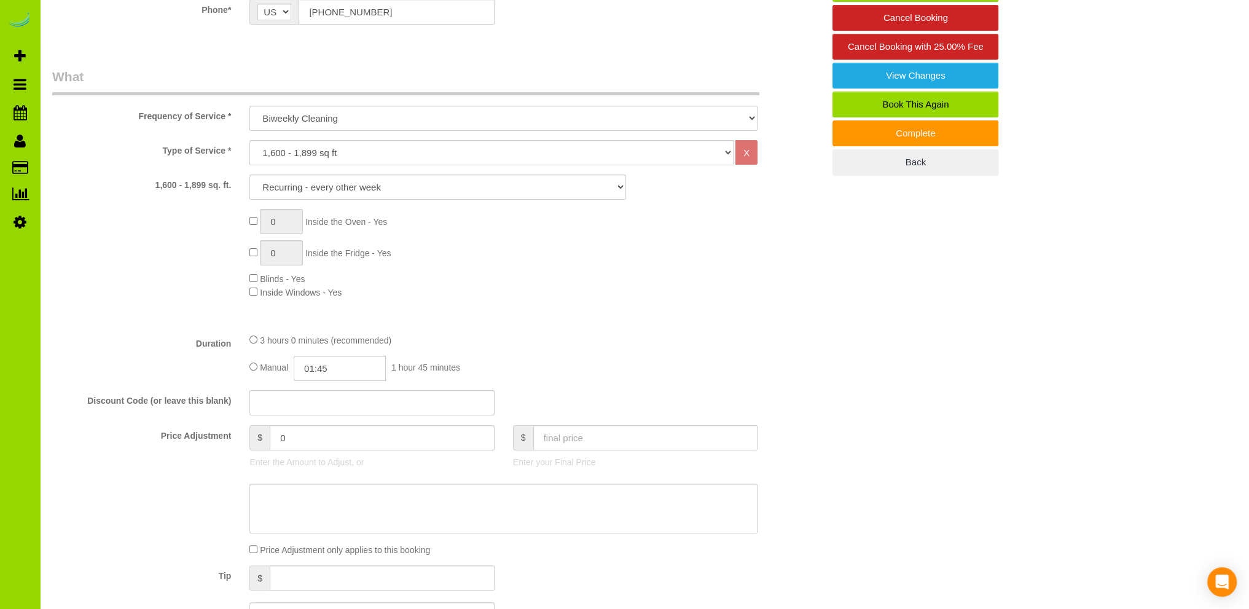
scroll to position [0, 0]
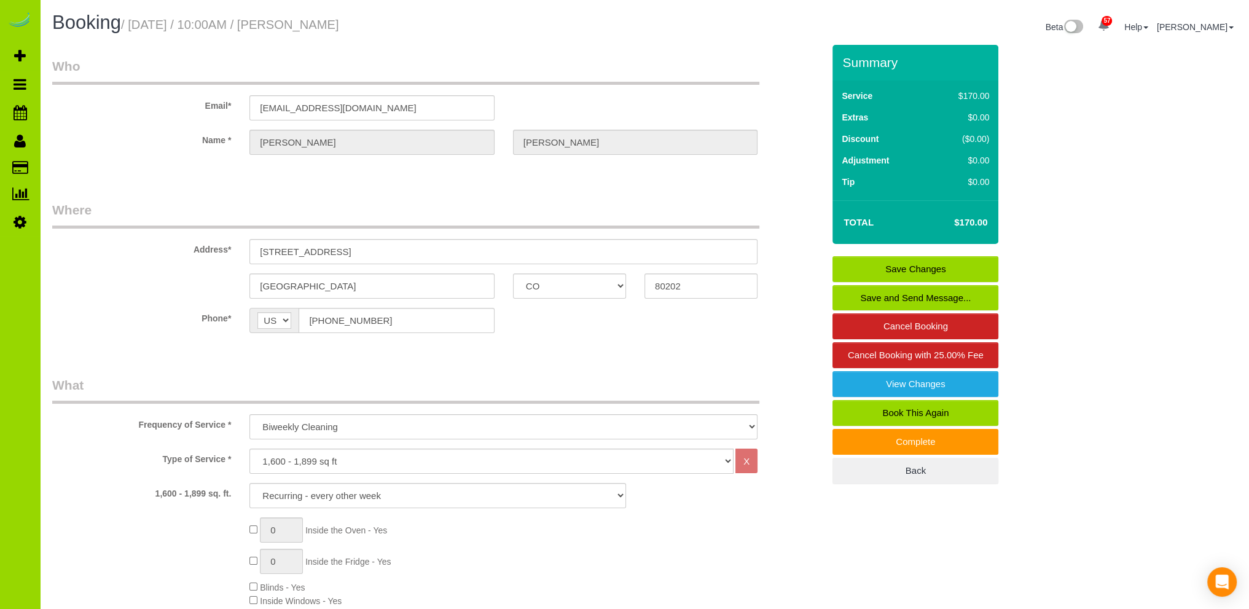
click at [869, 267] on link "Save Changes" at bounding box center [915, 269] width 166 height 26
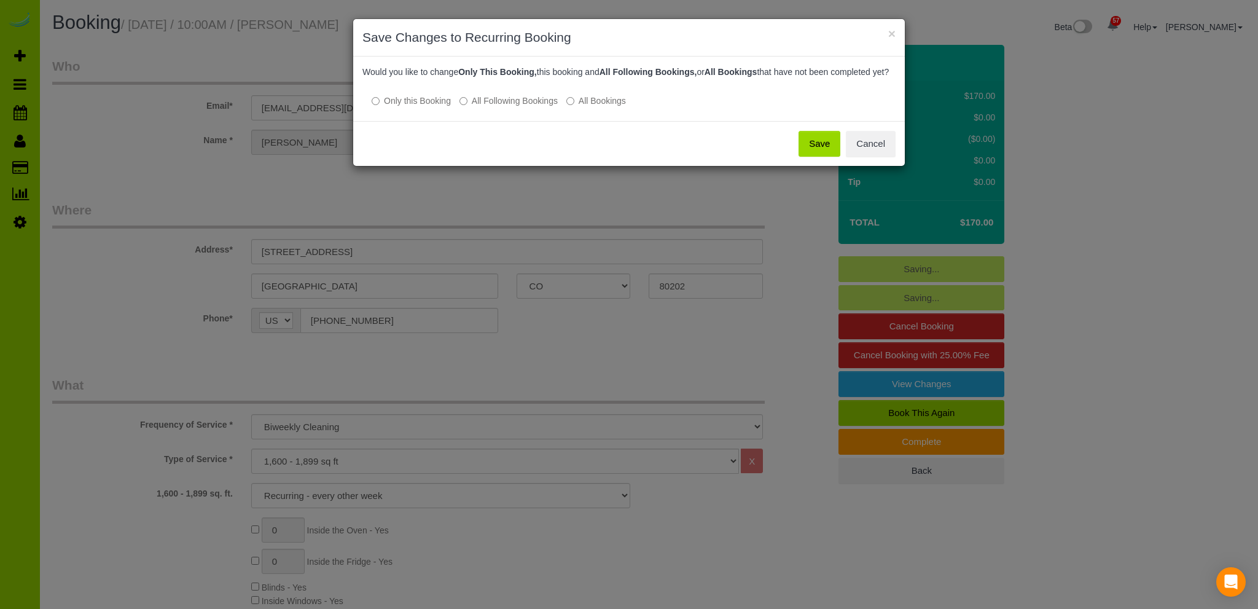
drag, startPoint x: 818, startPoint y: 152, endPoint x: 759, endPoint y: 135, distance: 61.3
click at [818, 152] on button "Save" at bounding box center [820, 144] width 42 height 26
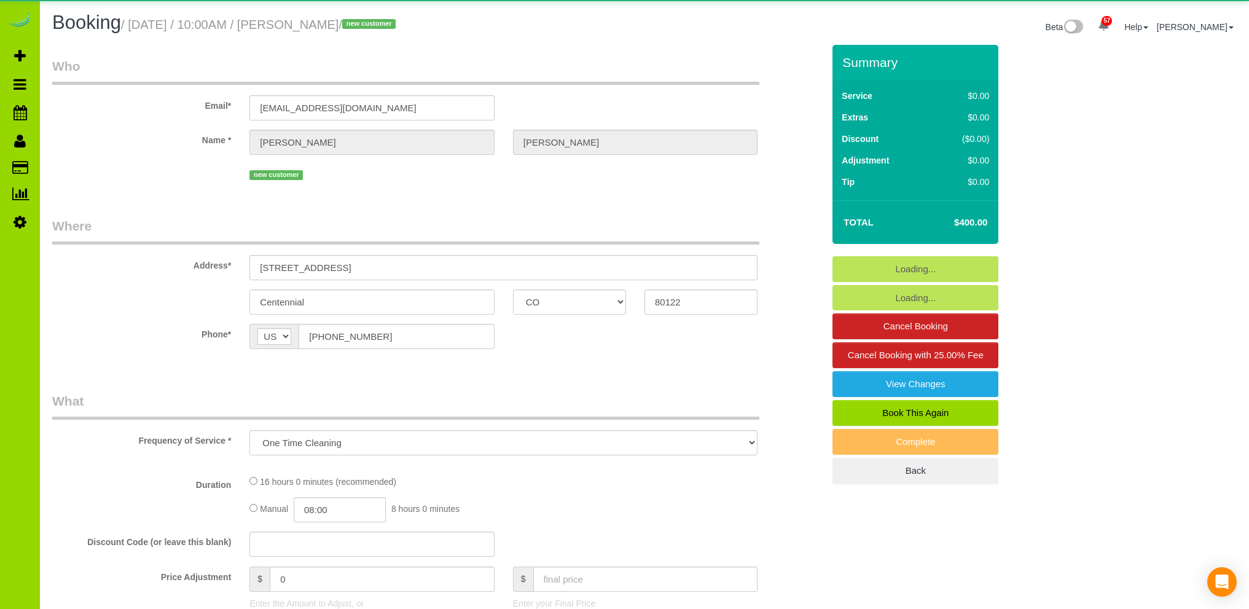
select select "CO"
select select "spot1"
select select "number:4"
select select "number:13"
select select "object:1142"
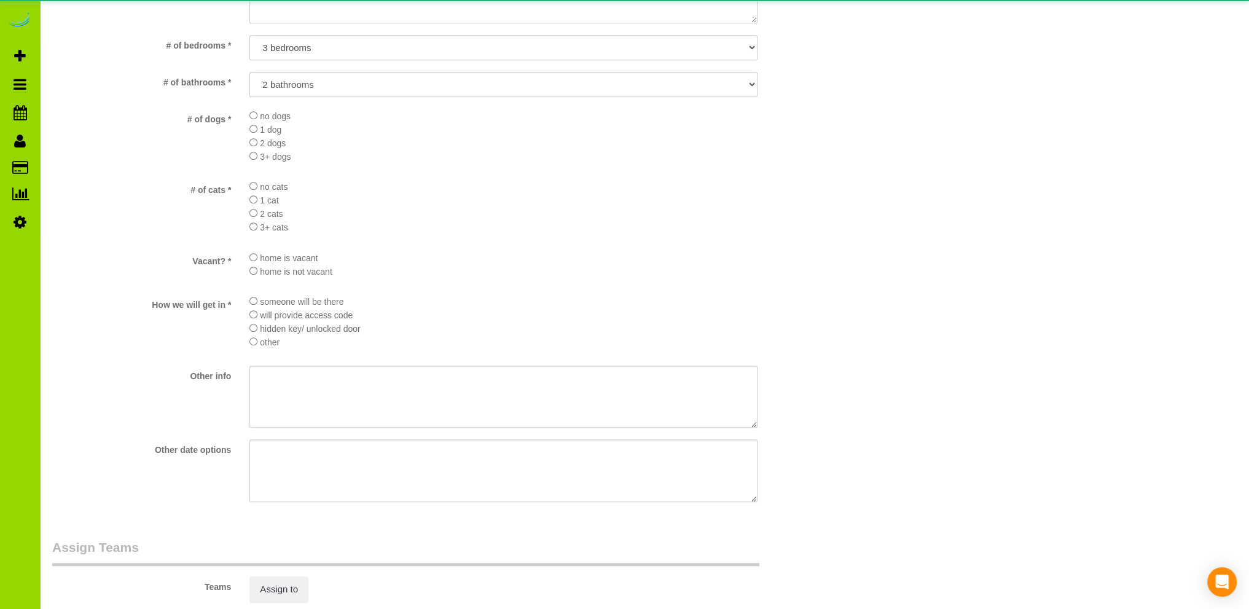
select select "2"
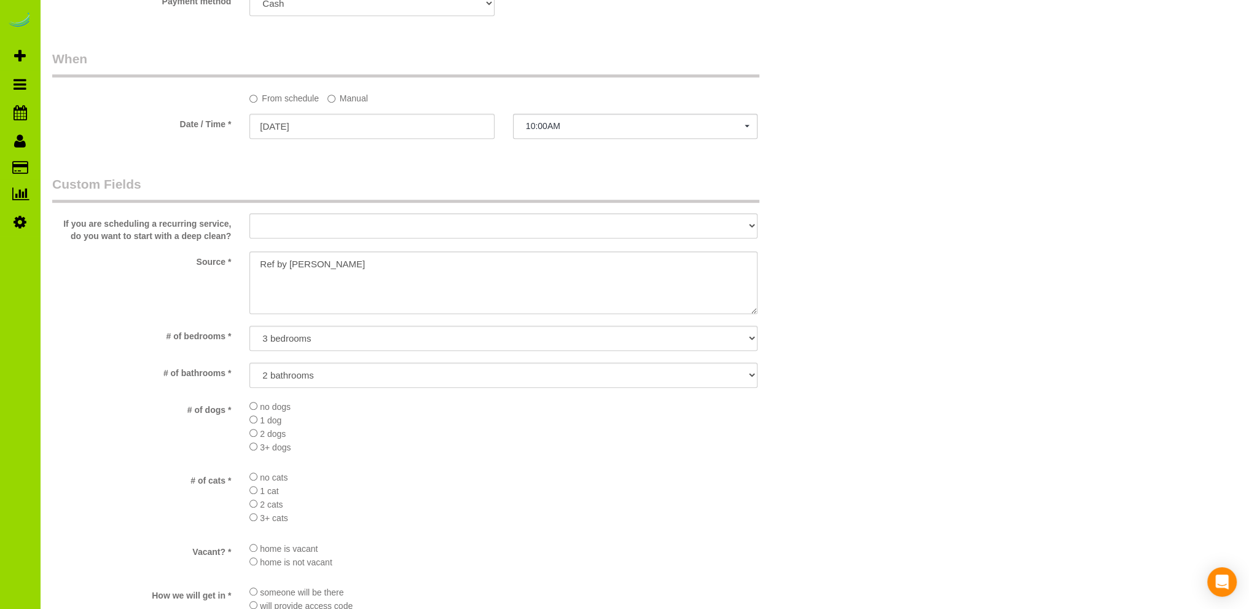
scroll to position [429, 0]
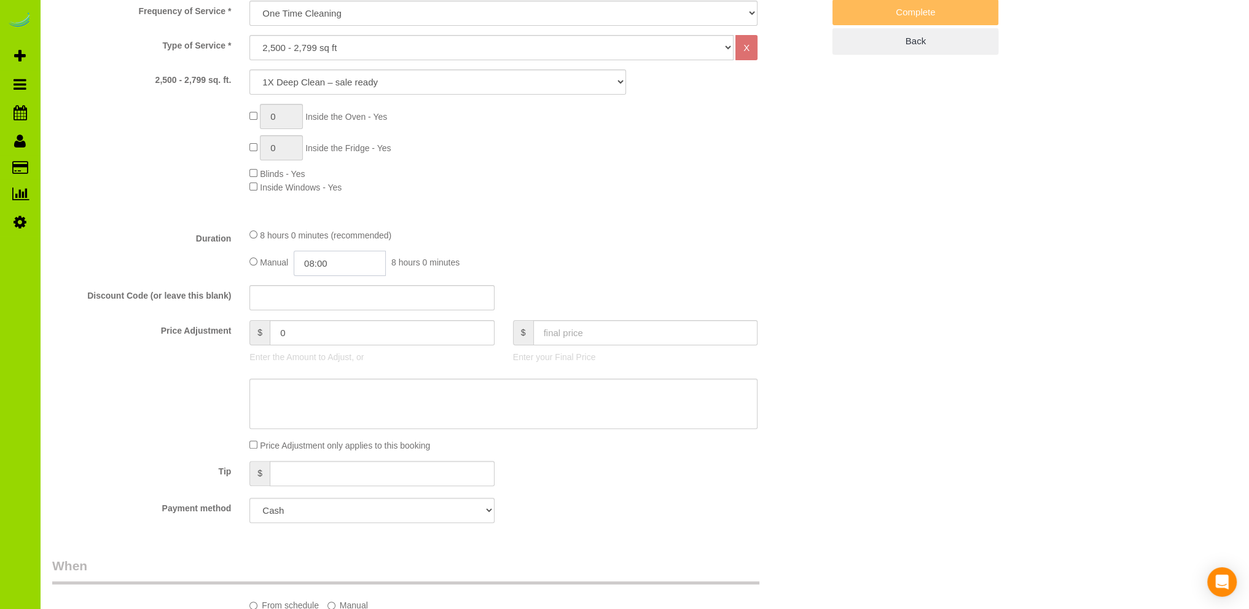
click at [350, 263] on input "08:00" at bounding box center [340, 263] width 92 height 25
type input "04:00"
click at [325, 295] on li "04:00" at bounding box center [326, 297] width 55 height 16
select select "spot6"
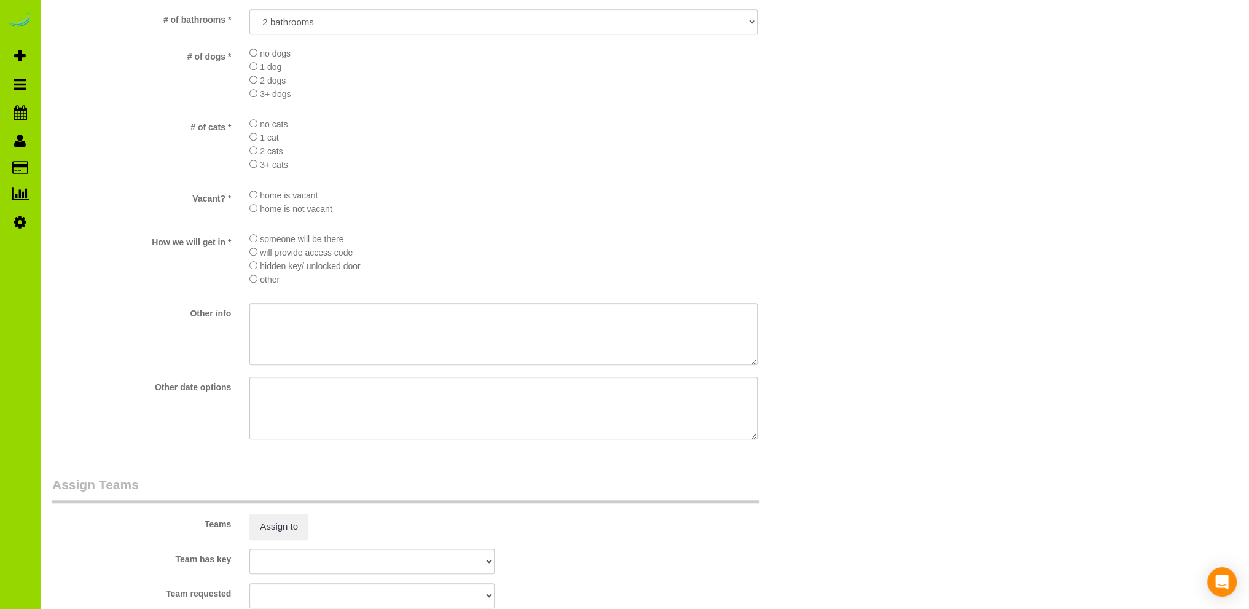
scroll to position [1656, 0]
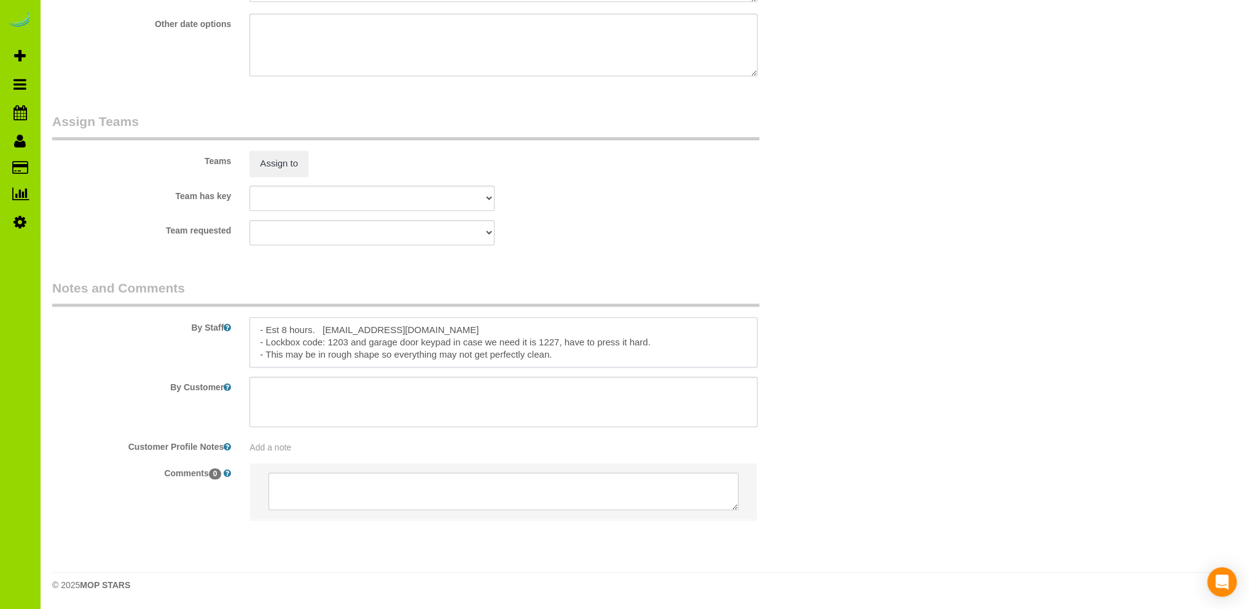
drag, startPoint x: 420, startPoint y: 331, endPoint x: 322, endPoint y: 331, distance: 97.7
click at [322, 331] on textarea at bounding box center [503, 342] width 508 height 50
click at [561, 352] on textarea at bounding box center [503, 342] width 508 height 50
click at [564, 351] on textarea at bounding box center [503, 342] width 508 height 50
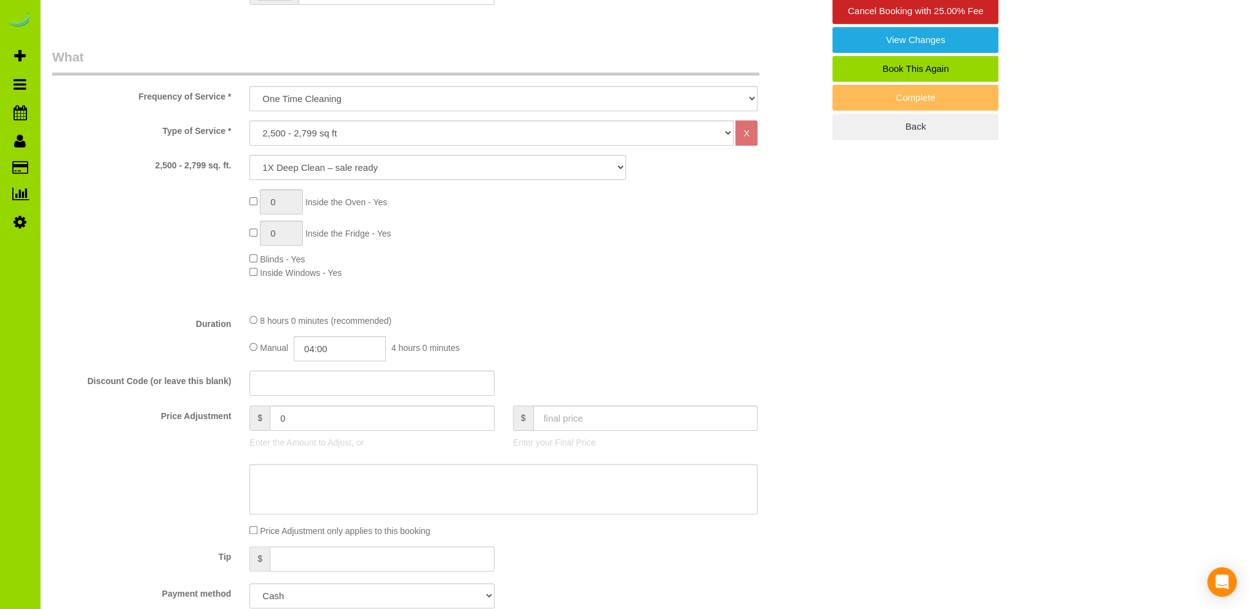
scroll to position [0, 0]
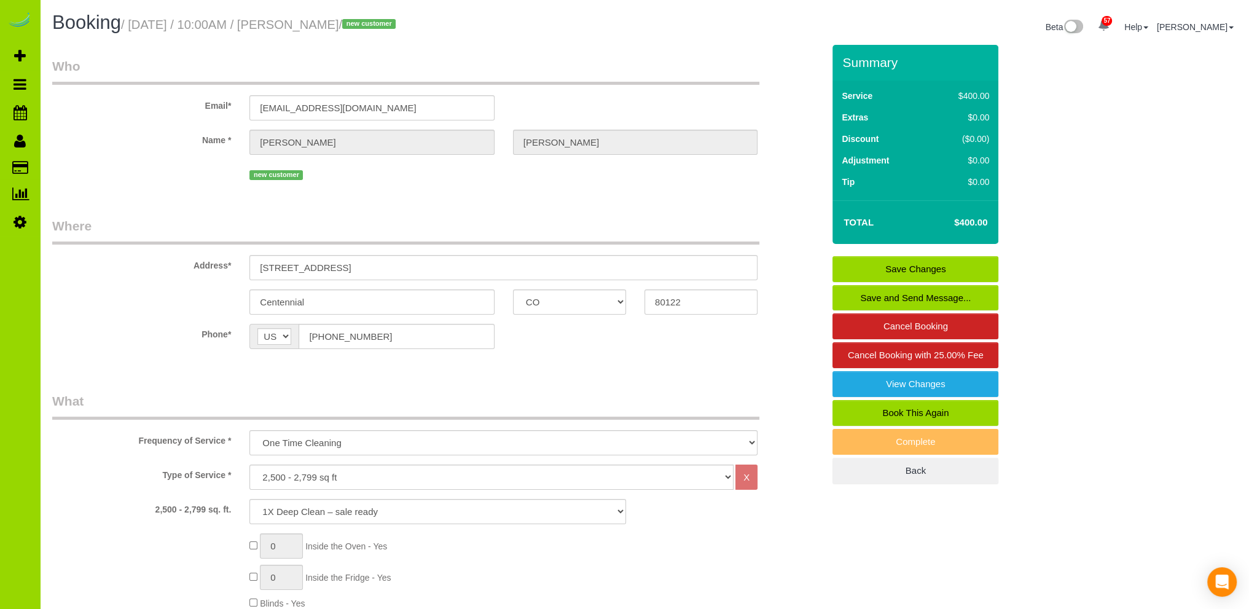
type textarea "- Est 8 hours. - Lockbox code: 1203 and garage door keypad in case we need it i…"
drag, startPoint x: 365, startPoint y: 104, endPoint x: 221, endPoint y: 104, distance: 143.7
click at [221, 104] on div "Email* fiiii88888@zz722.com" at bounding box center [437, 88] width 789 height 63
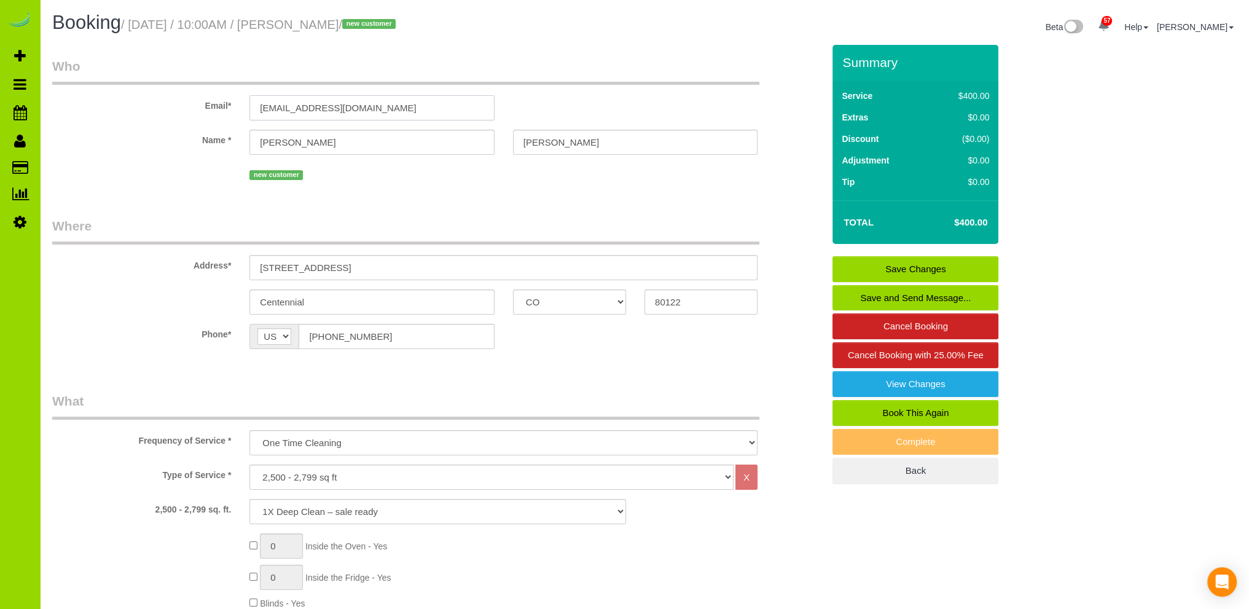
click at [262, 104] on input "jrausman@gmail.com" at bounding box center [371, 107] width 244 height 25
click at [301, 110] on input "jgrausman@gmail.com" at bounding box center [371, 107] width 244 height 25
type input "[EMAIL_ADDRESS][DOMAIN_NAME]"
select select "string:fspay"
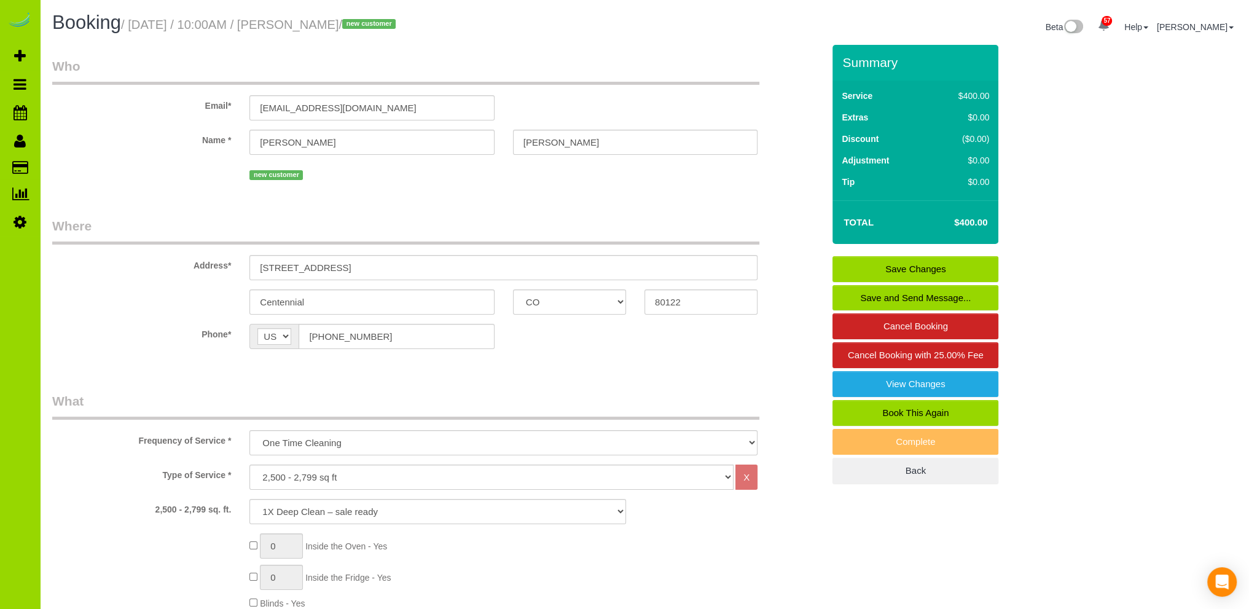
select select "spot11"
click at [926, 267] on link "Save Changes" at bounding box center [915, 269] width 166 height 26
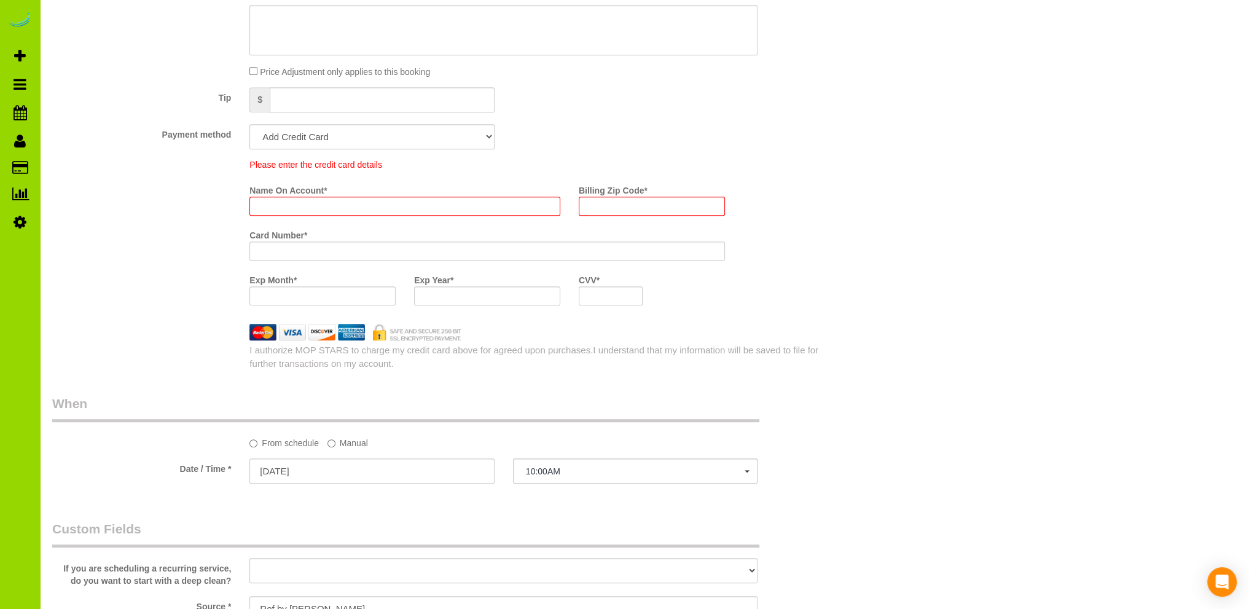
scroll to position [760, 0]
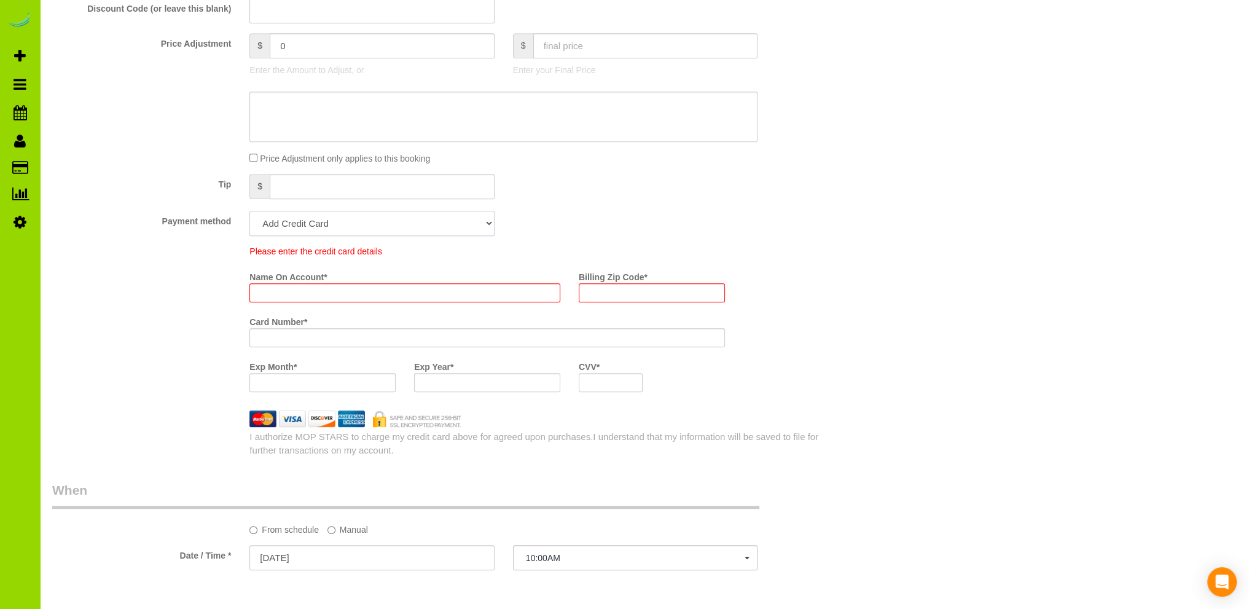
click at [337, 218] on select "Add Credit Card Cash Check Paypal" at bounding box center [371, 223] width 244 height 25
select select "string:cash"
click at [249, 211] on select "Add Credit Card Cash Check Paypal" at bounding box center [371, 223] width 244 height 25
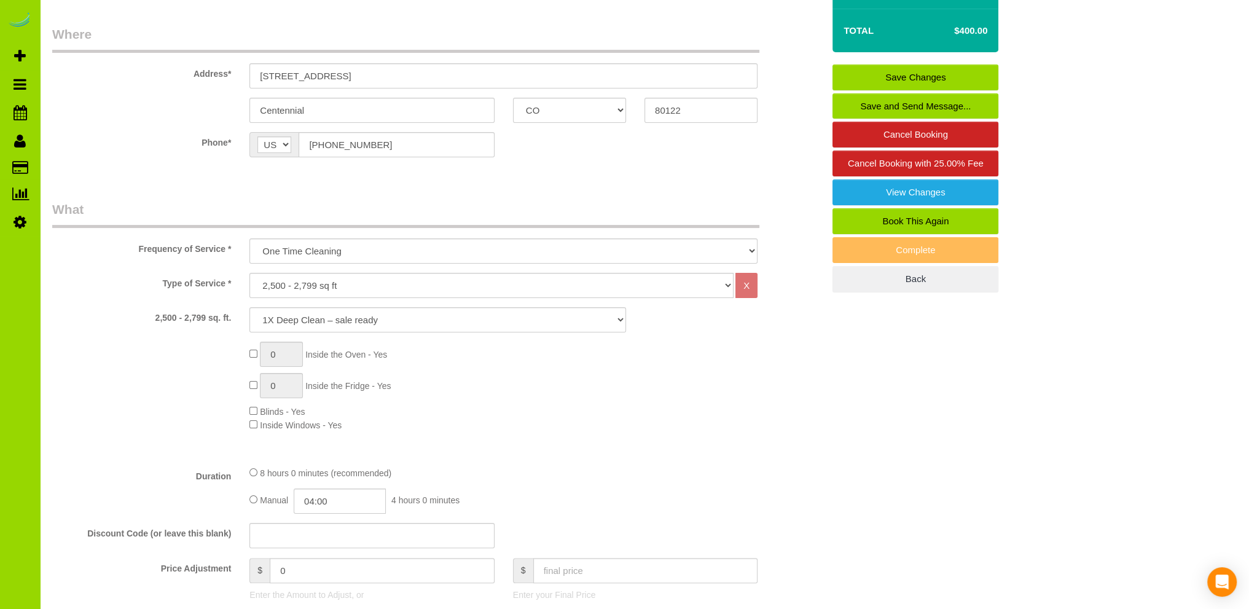
scroll to position [23, 0]
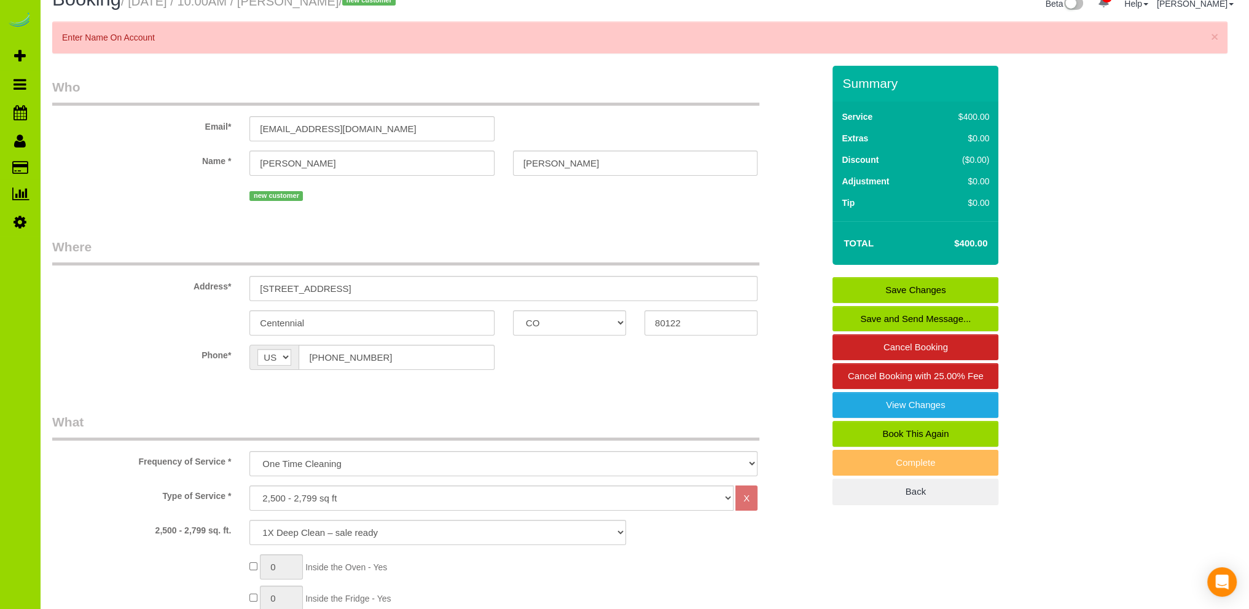
click at [877, 289] on link "Save Changes" at bounding box center [915, 290] width 166 height 26
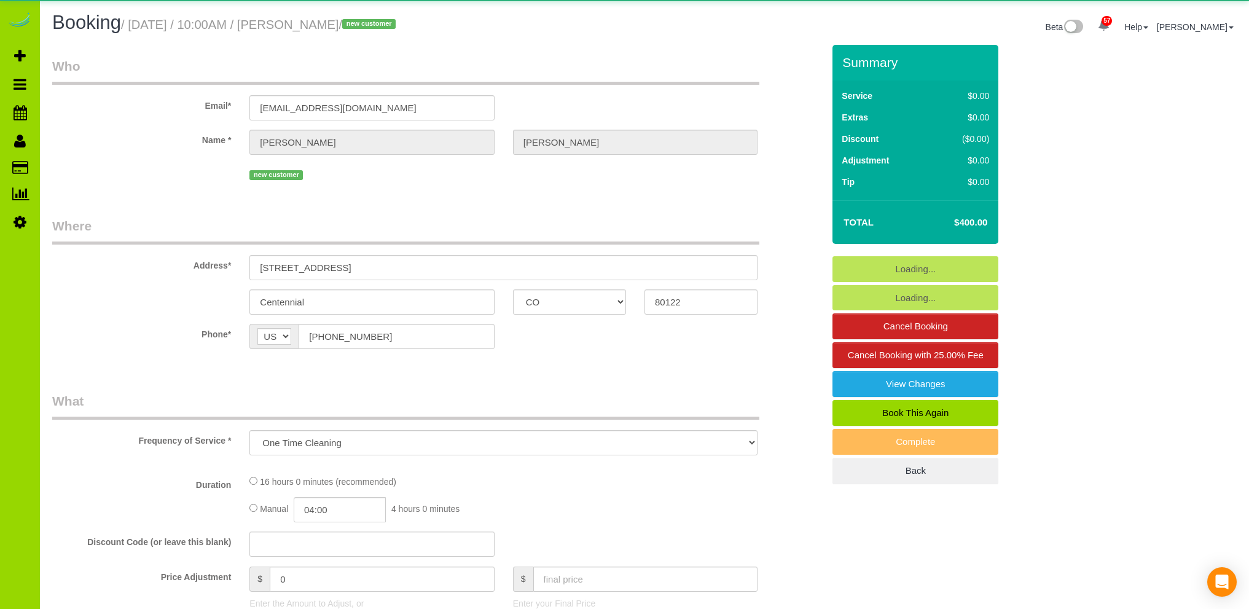
select select "CO"
select select "number:4"
select select "number:13"
select select "object:1125"
select select "2"
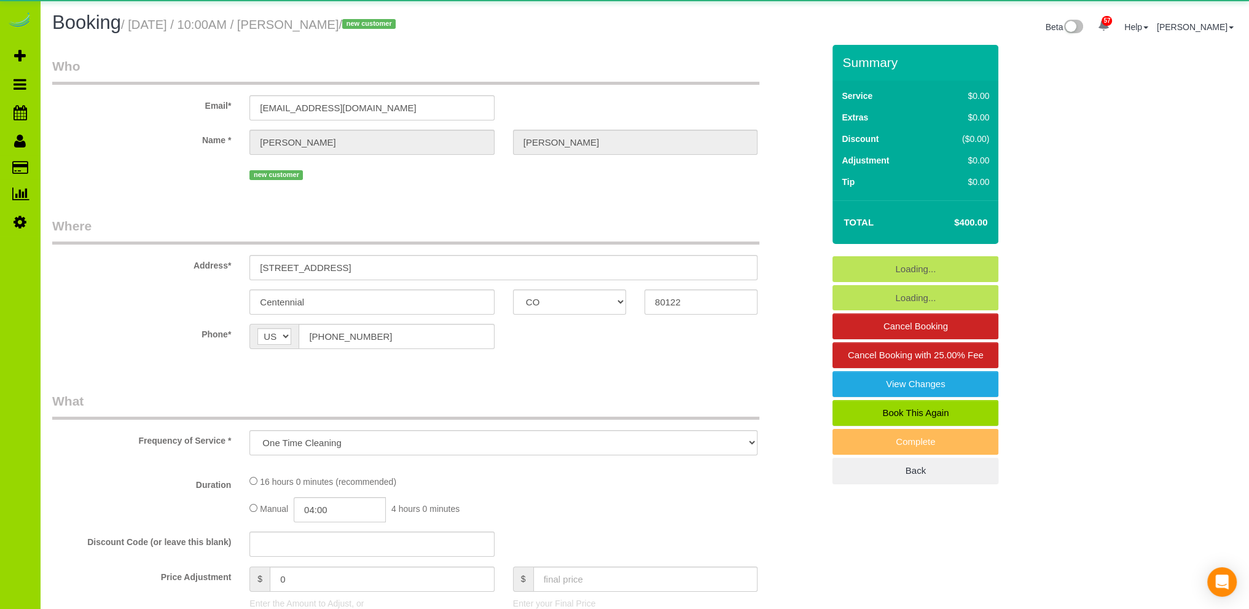
select select "spot1"
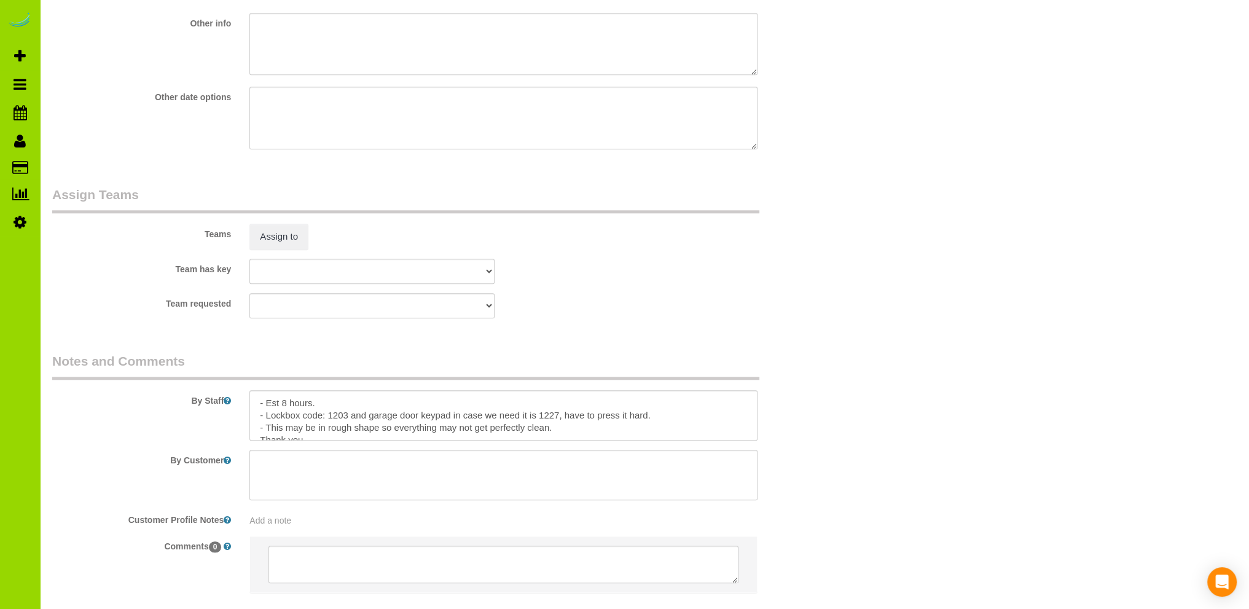
scroll to position [1597, 0]
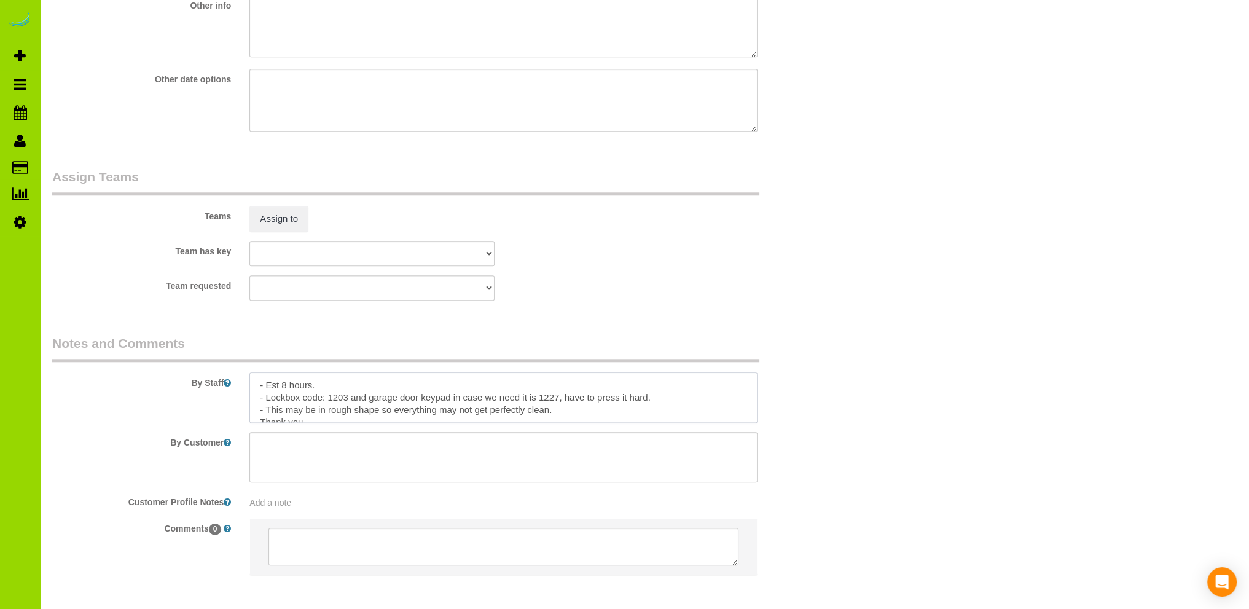
click at [555, 410] on textarea at bounding box center [503, 397] width 508 height 50
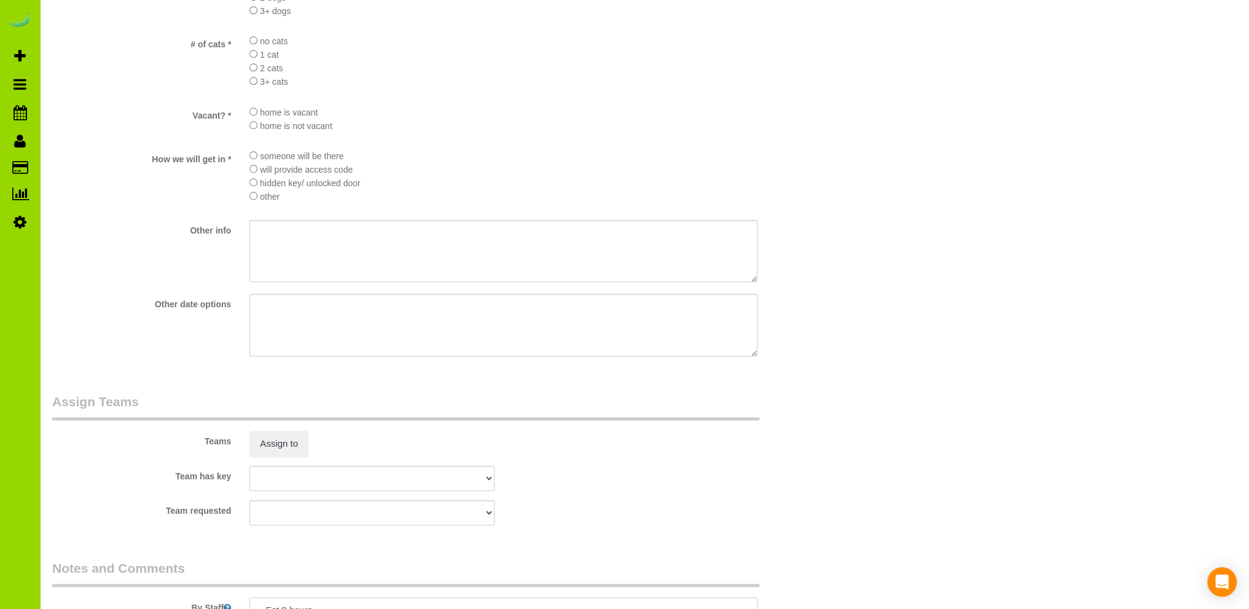
scroll to position [1228, 0]
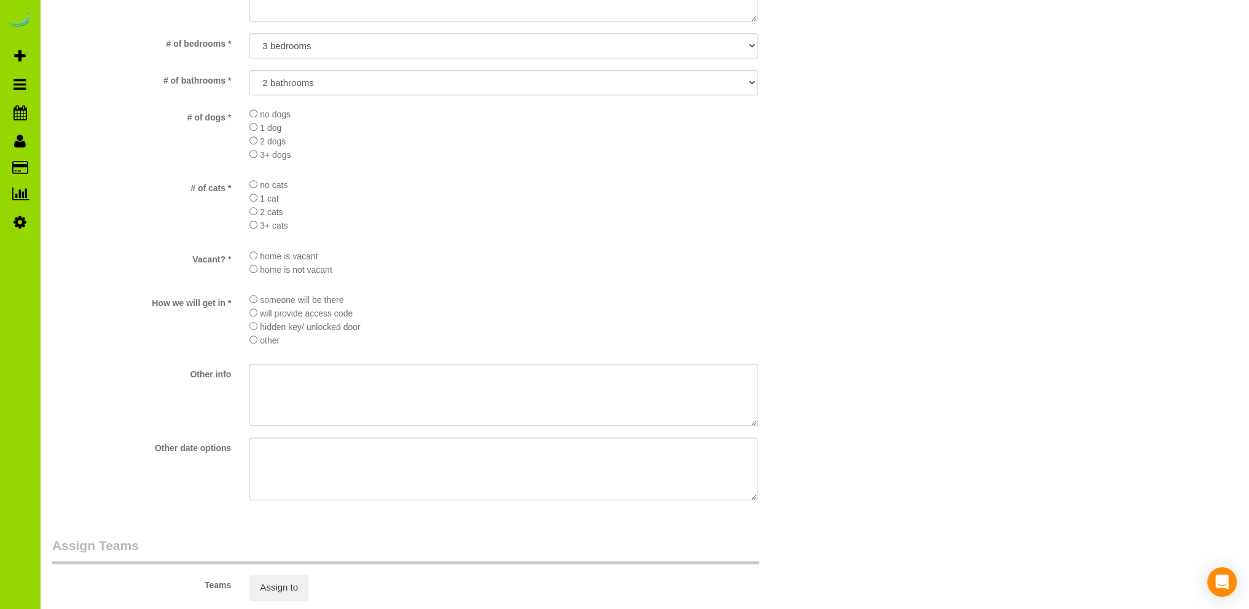
type textarea "- Est 8 hours. - Lockbox code: 1203 and garage door keypad in case we need it i…"
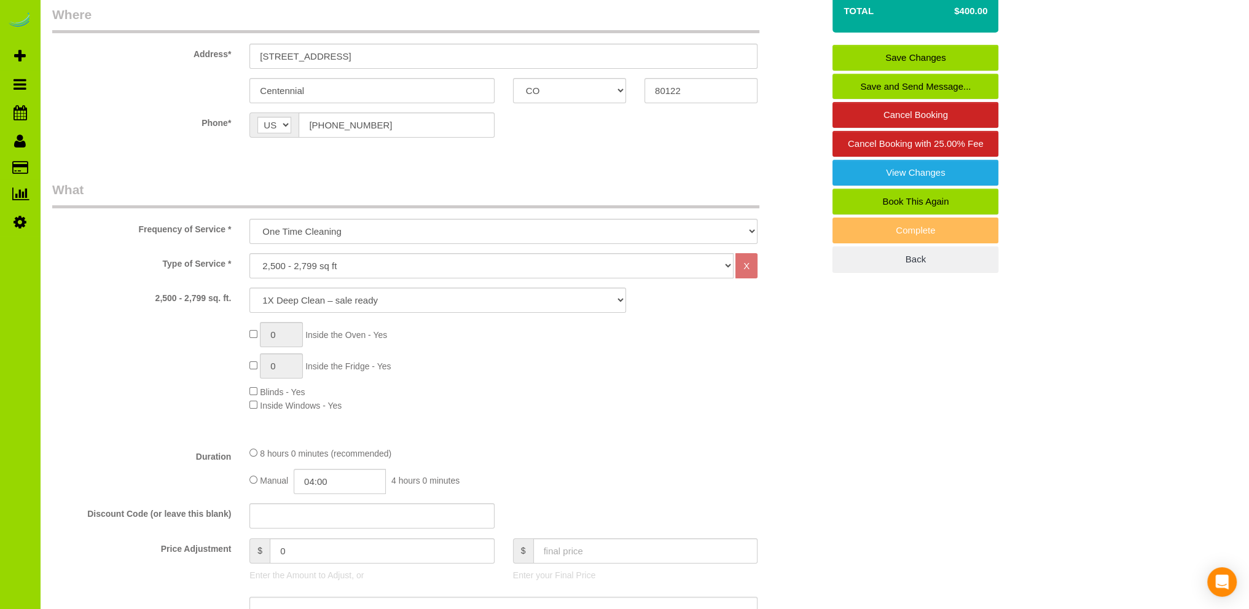
scroll to position [0, 0]
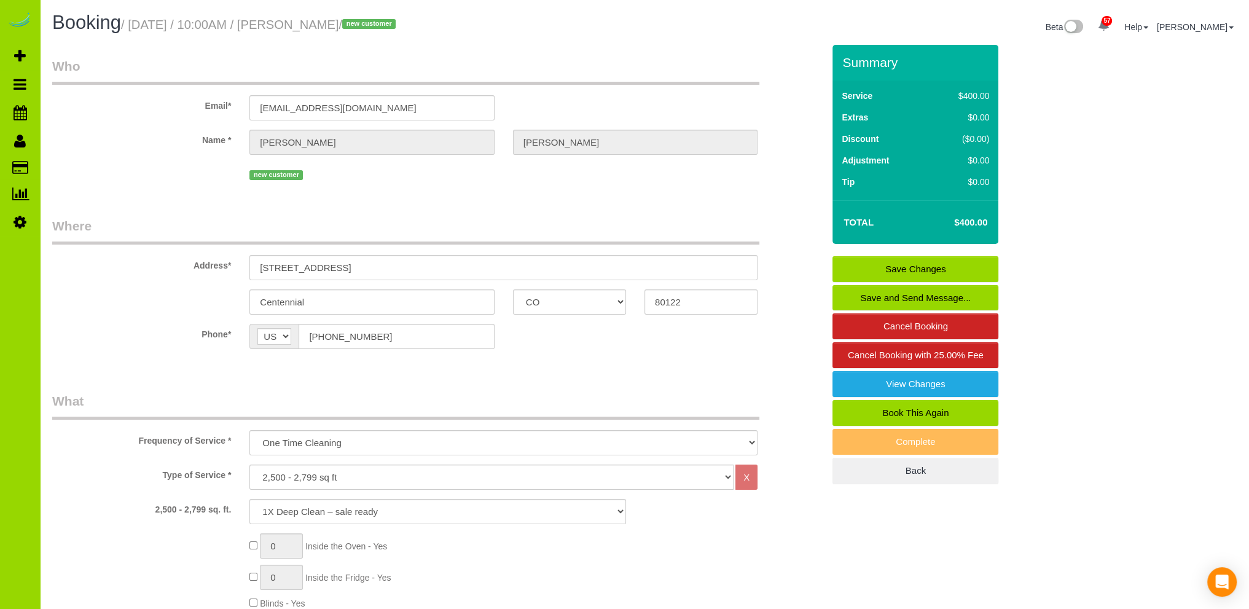
click at [909, 257] on link "Save Changes" at bounding box center [915, 269] width 166 height 26
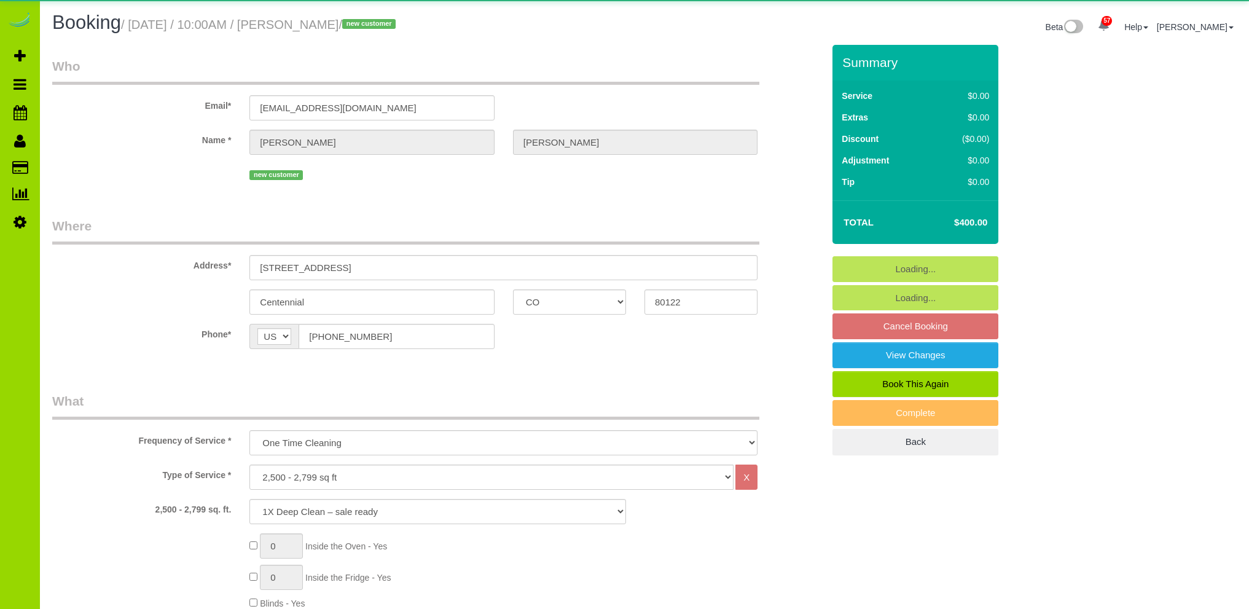
select select "CO"
select select "spot1"
select select "number:4"
select select "number:13"
select select "object:1238"
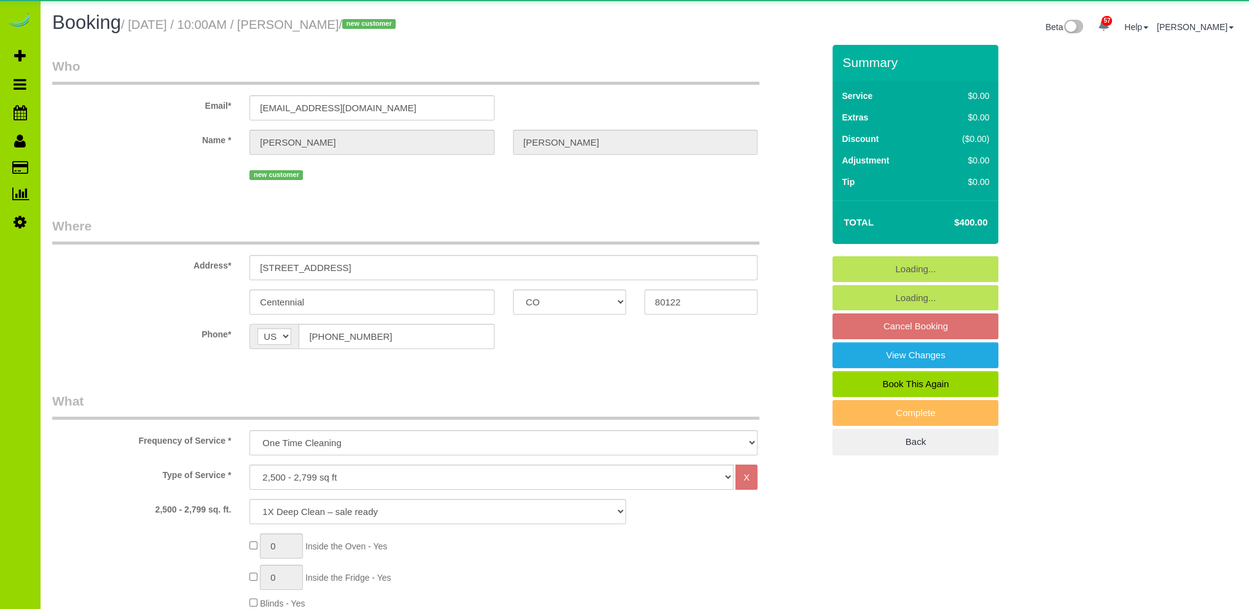
select select "2"
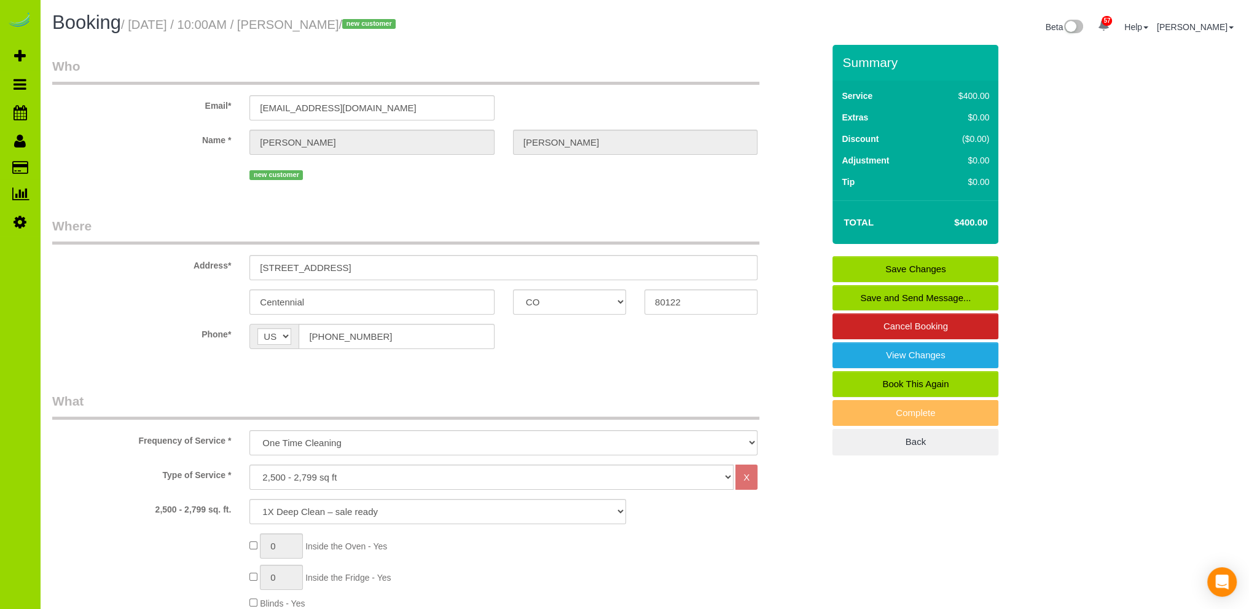
click at [912, 294] on link "Save and Send Message..." at bounding box center [915, 298] width 166 height 26
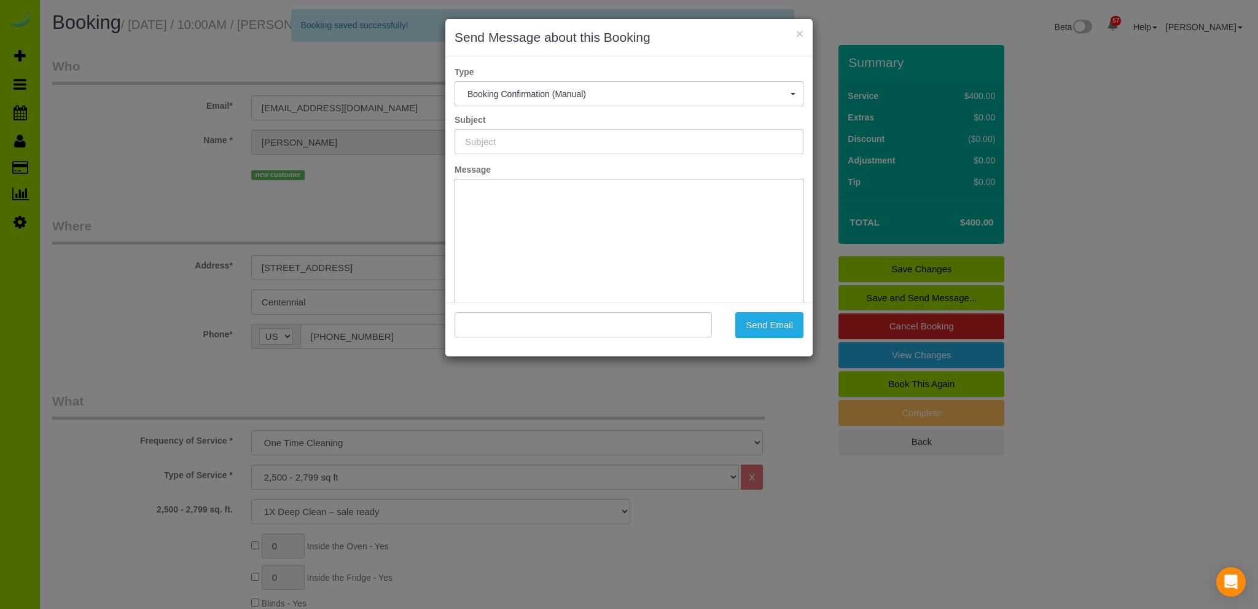
type input "Booking Confirmed - Please add your credit card"
type input ""James Grausam" <jgrausam@gmail.com>"
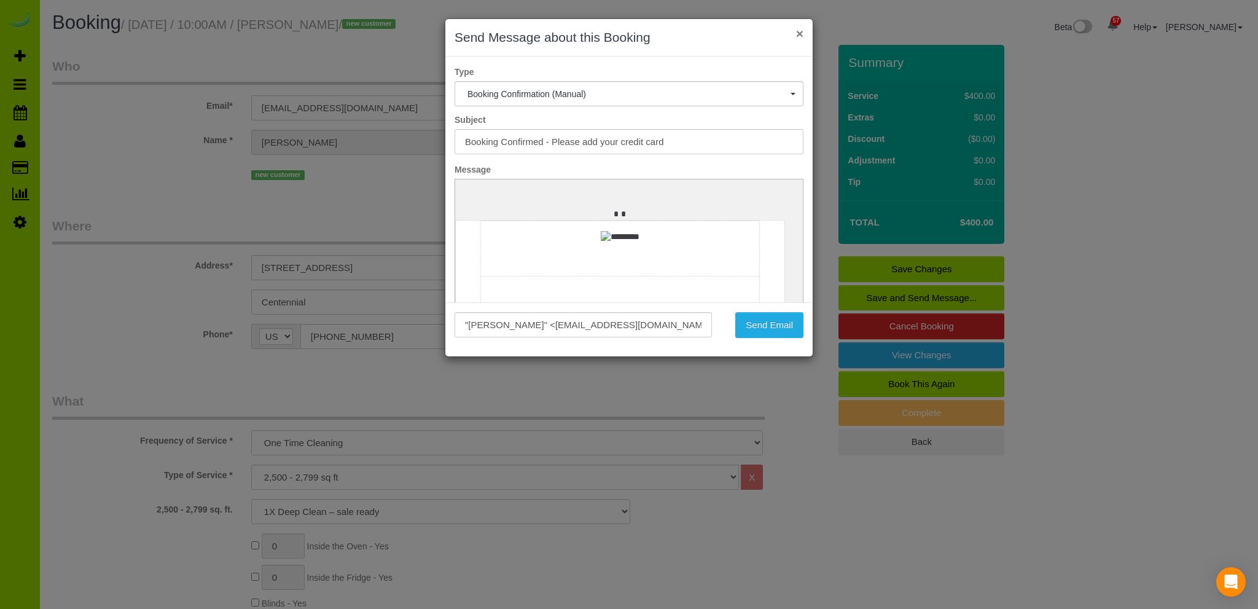
click at [799, 33] on button "×" at bounding box center [799, 33] width 7 height 13
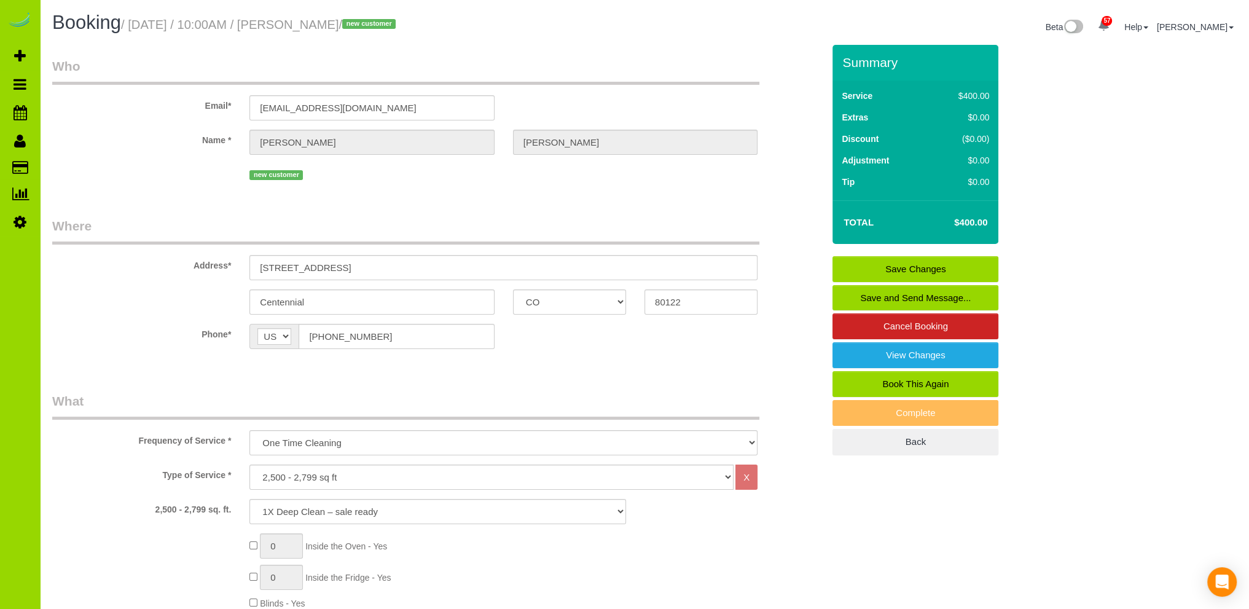
click at [887, 267] on link "Save Changes" at bounding box center [915, 269] width 166 height 26
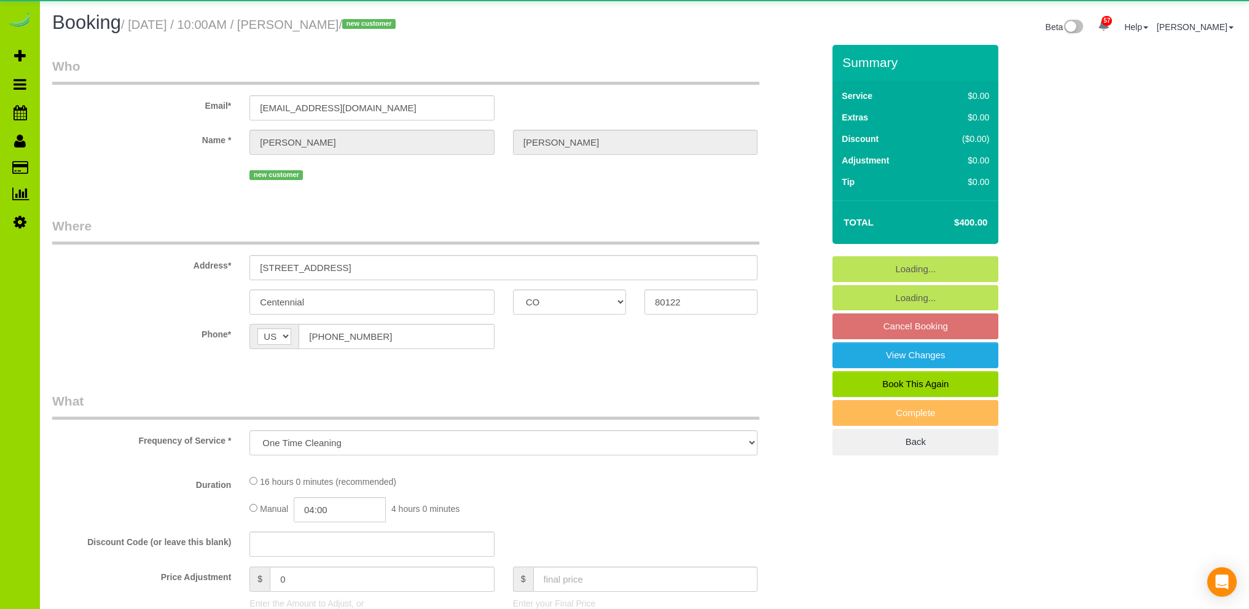
select select "CO"
select select "number:4"
select select "number:13"
select select "object:1203"
select select "2"
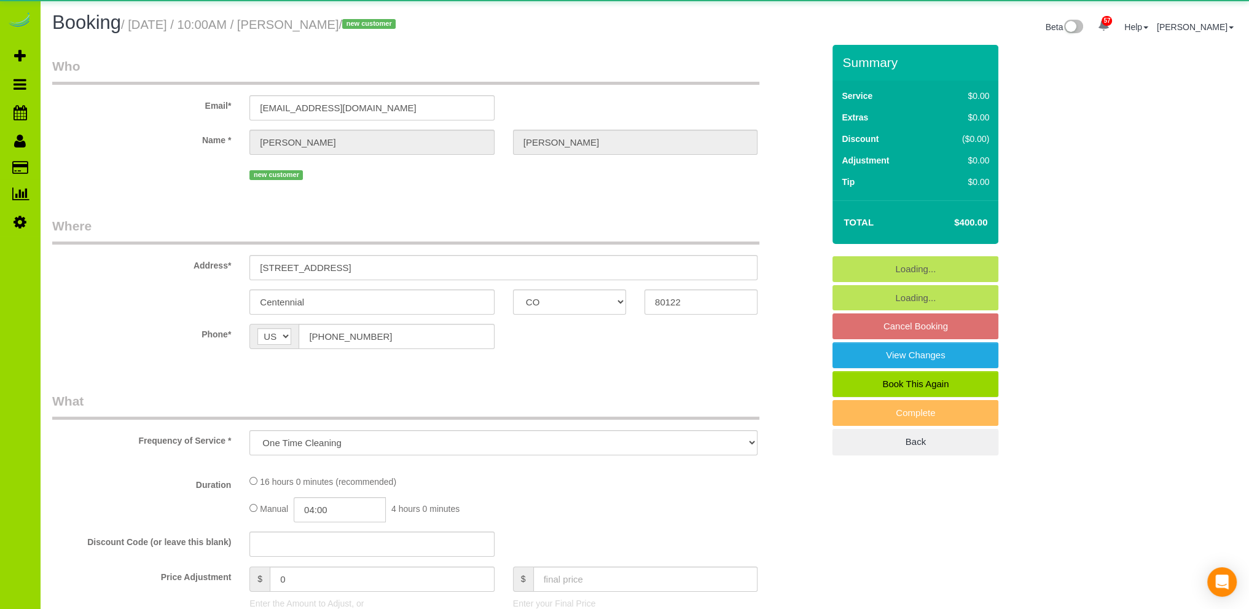
select select "spot1"
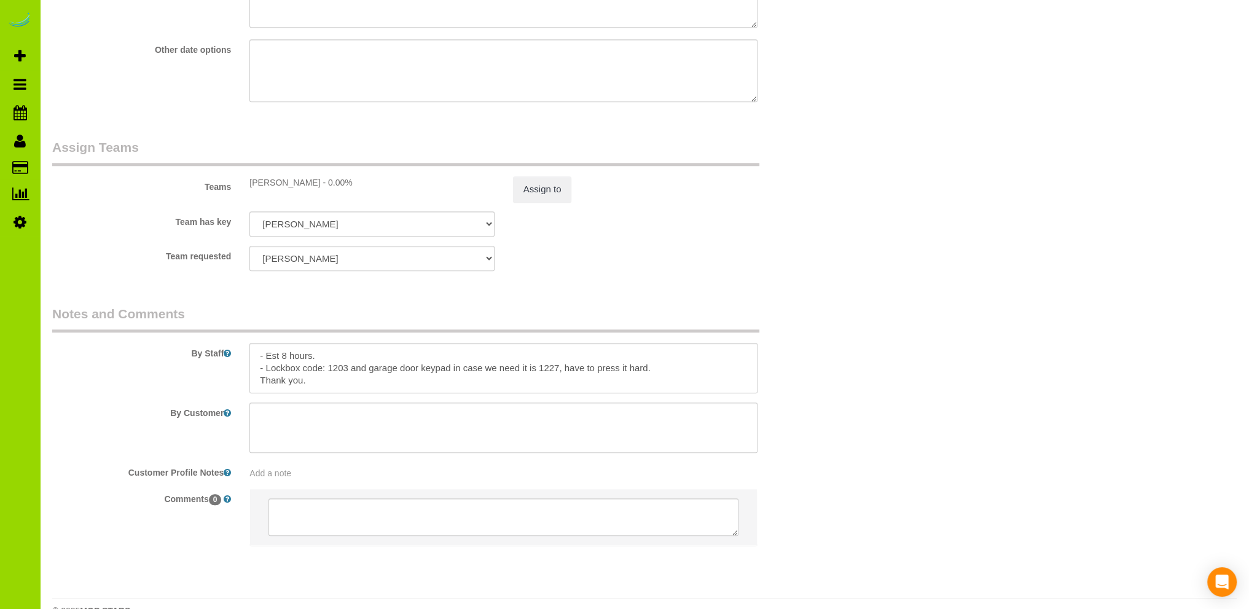
scroll to position [1656, 0]
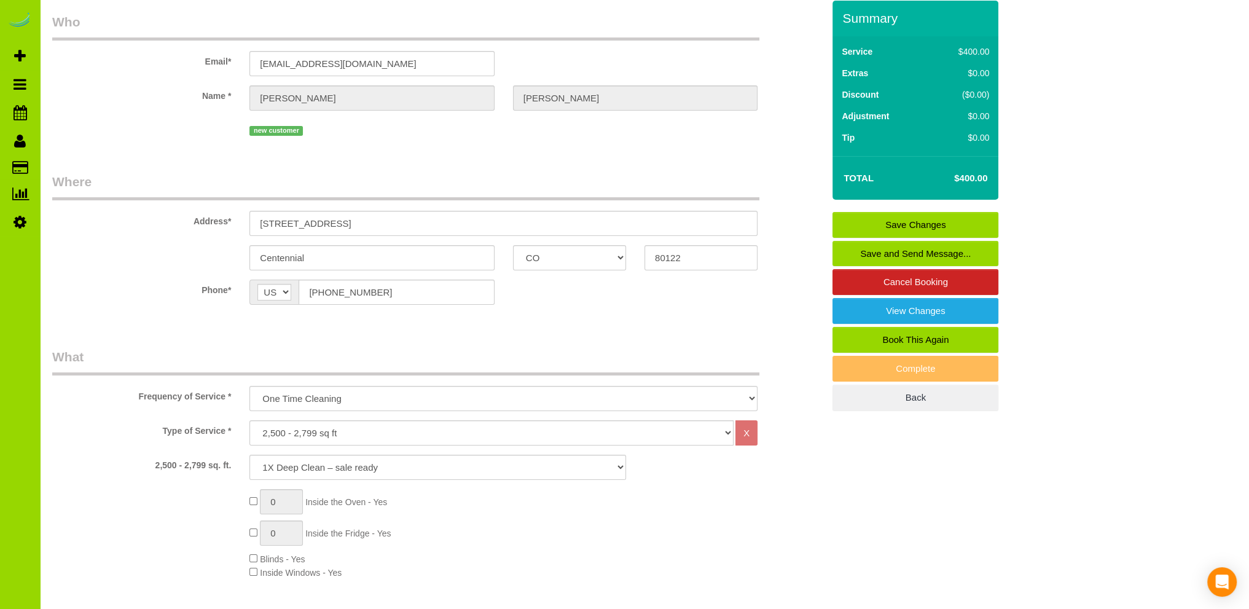
scroll to position [0, 0]
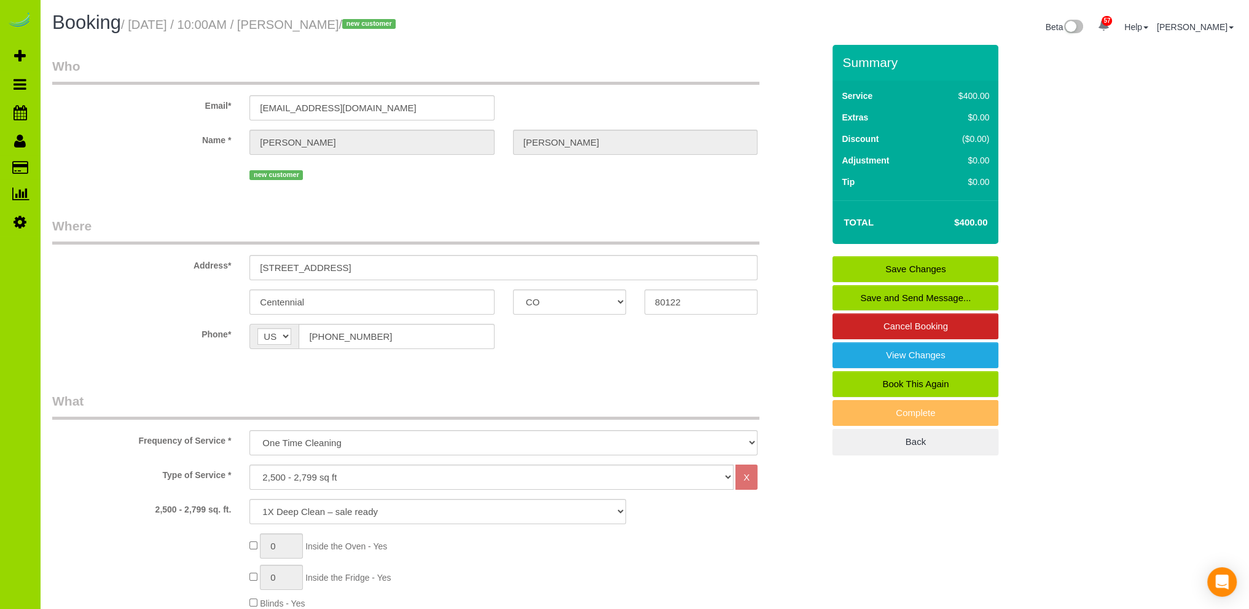
click at [582, 24] on h1 "Booking / [DATE] / 10:00AM / [PERSON_NAME] / new customer" at bounding box center [343, 22] width 583 height 21
click at [557, 37] on div "Booking / [DATE] / 10:00AM / [PERSON_NAME] / new customer" at bounding box center [343, 25] width 601 height 26
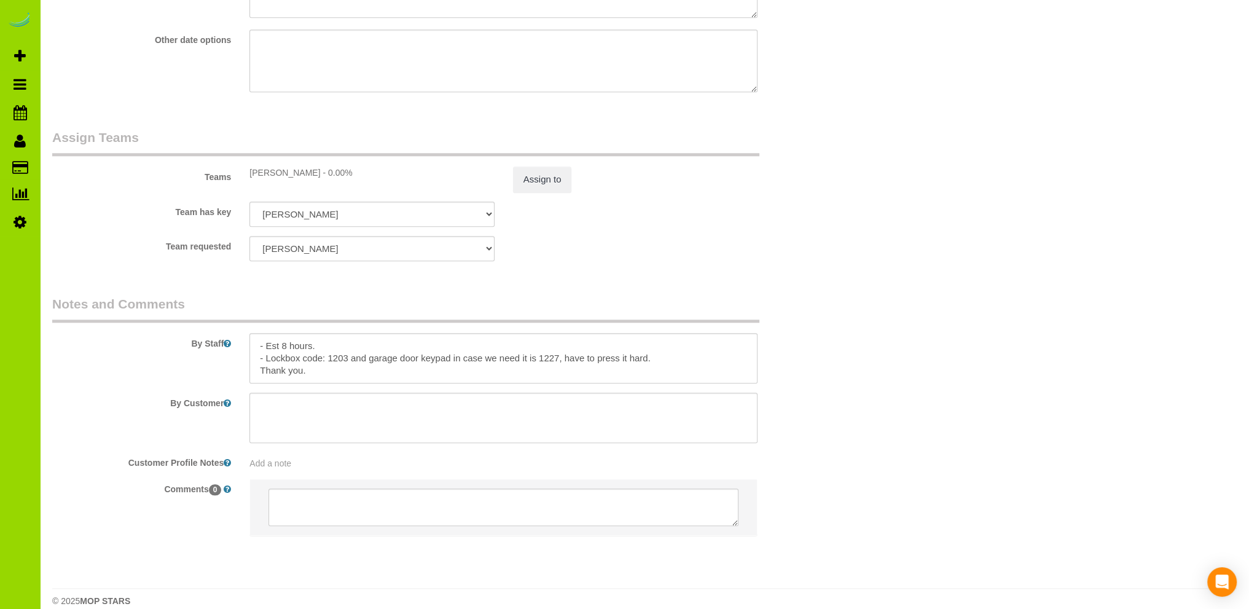
scroll to position [1656, 0]
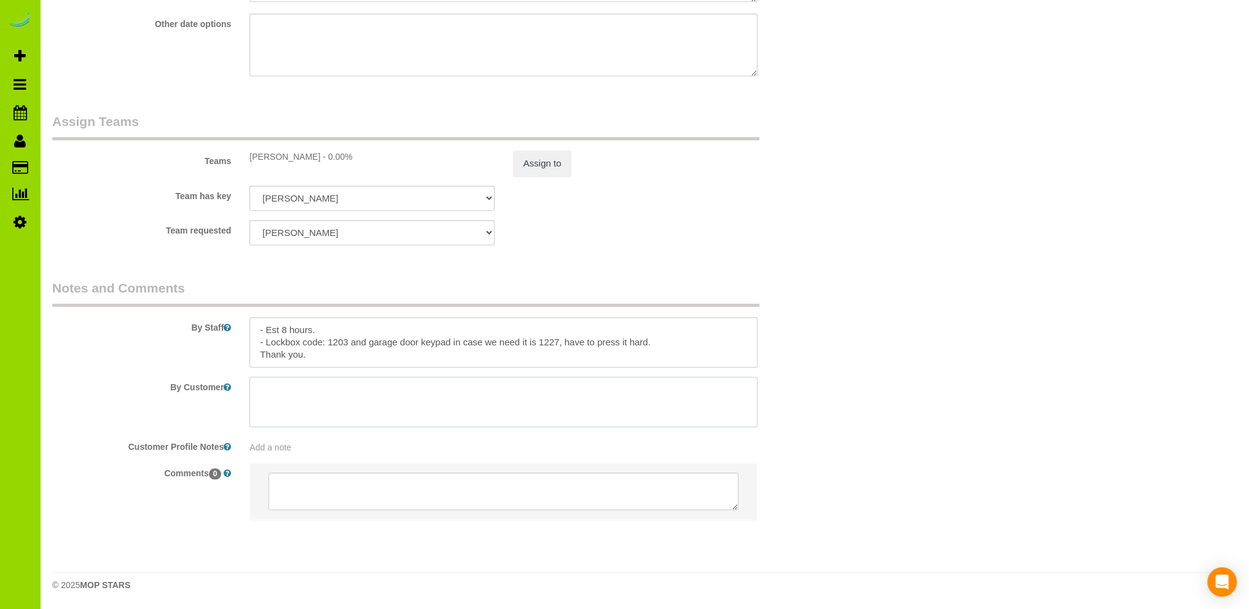
click at [280, 389] on textarea at bounding box center [503, 402] width 508 height 50
click at [275, 447] on span "Add a note" at bounding box center [270, 447] width 42 height 10
type textarea "- Sent [PERSON_NAME] request 10/13."
drag, startPoint x: 420, startPoint y: 262, endPoint x: 77, endPoint y: 267, distance: 342.2
